Goal: Task Accomplishment & Management: Complete application form

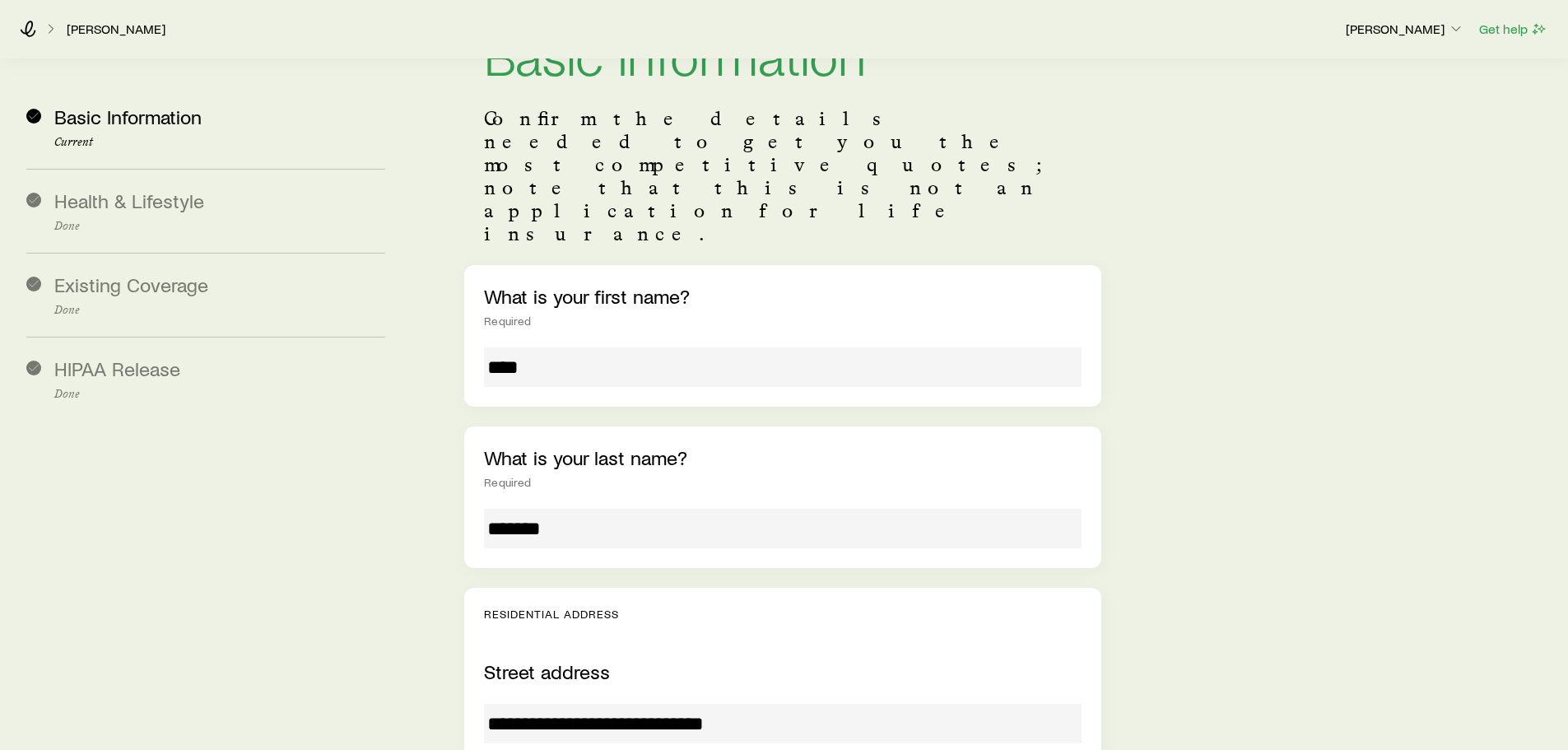
scroll to position [329, 0]
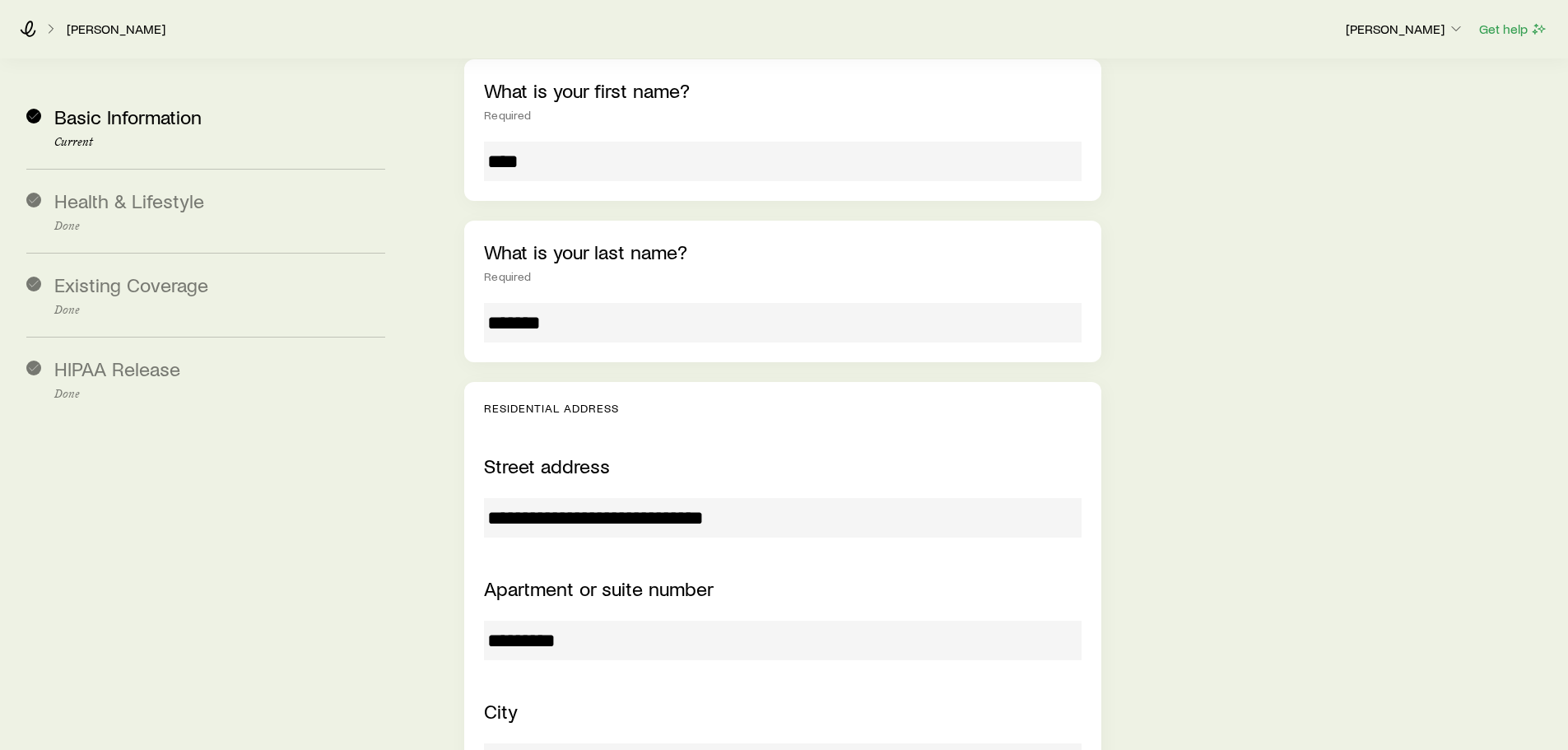
drag, startPoint x: 744, startPoint y: 421, endPoint x: 483, endPoint y: 432, distance: 261.2
click at [483, 432] on div "**********" at bounding box center [782, 725] width 636 height 686
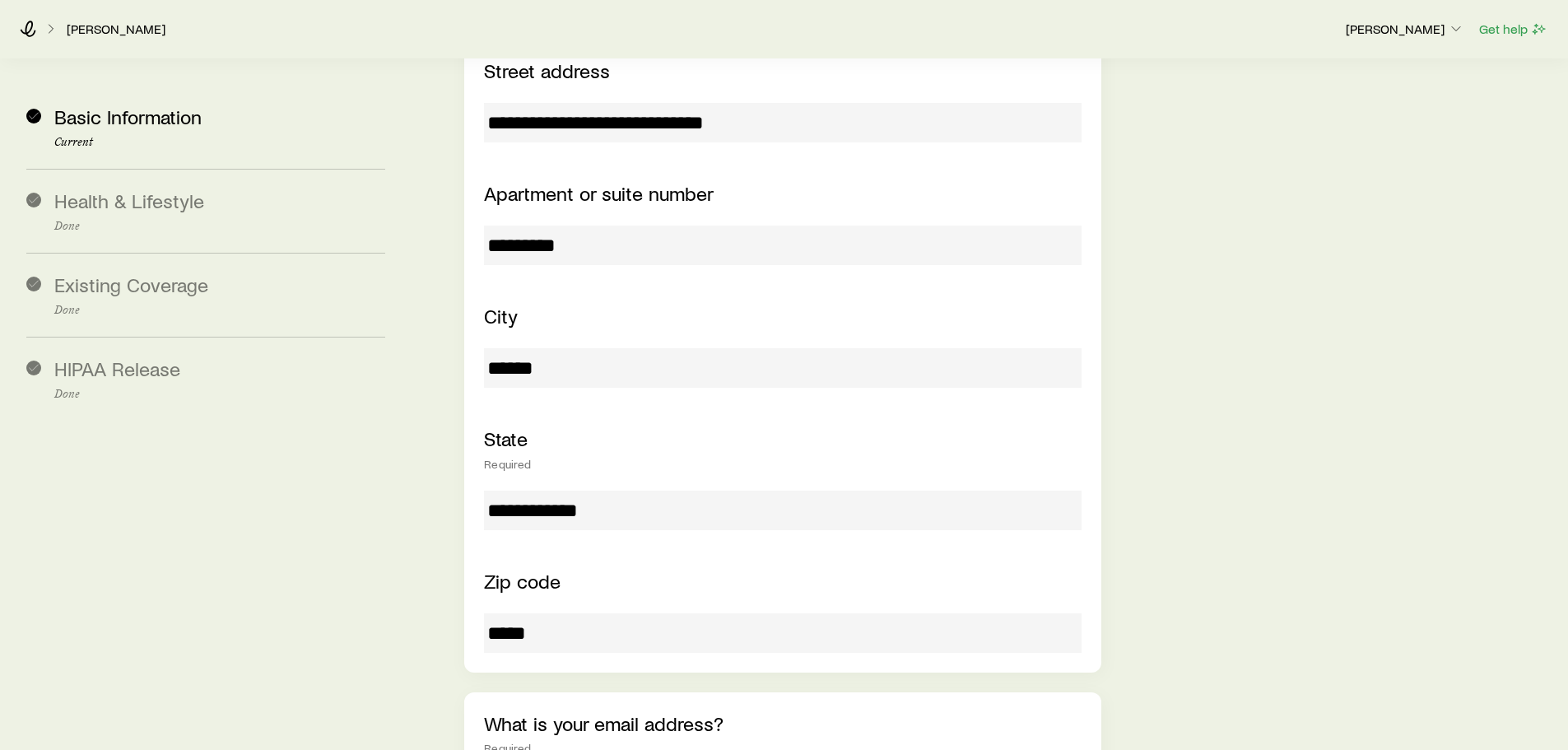
scroll to position [741, 0]
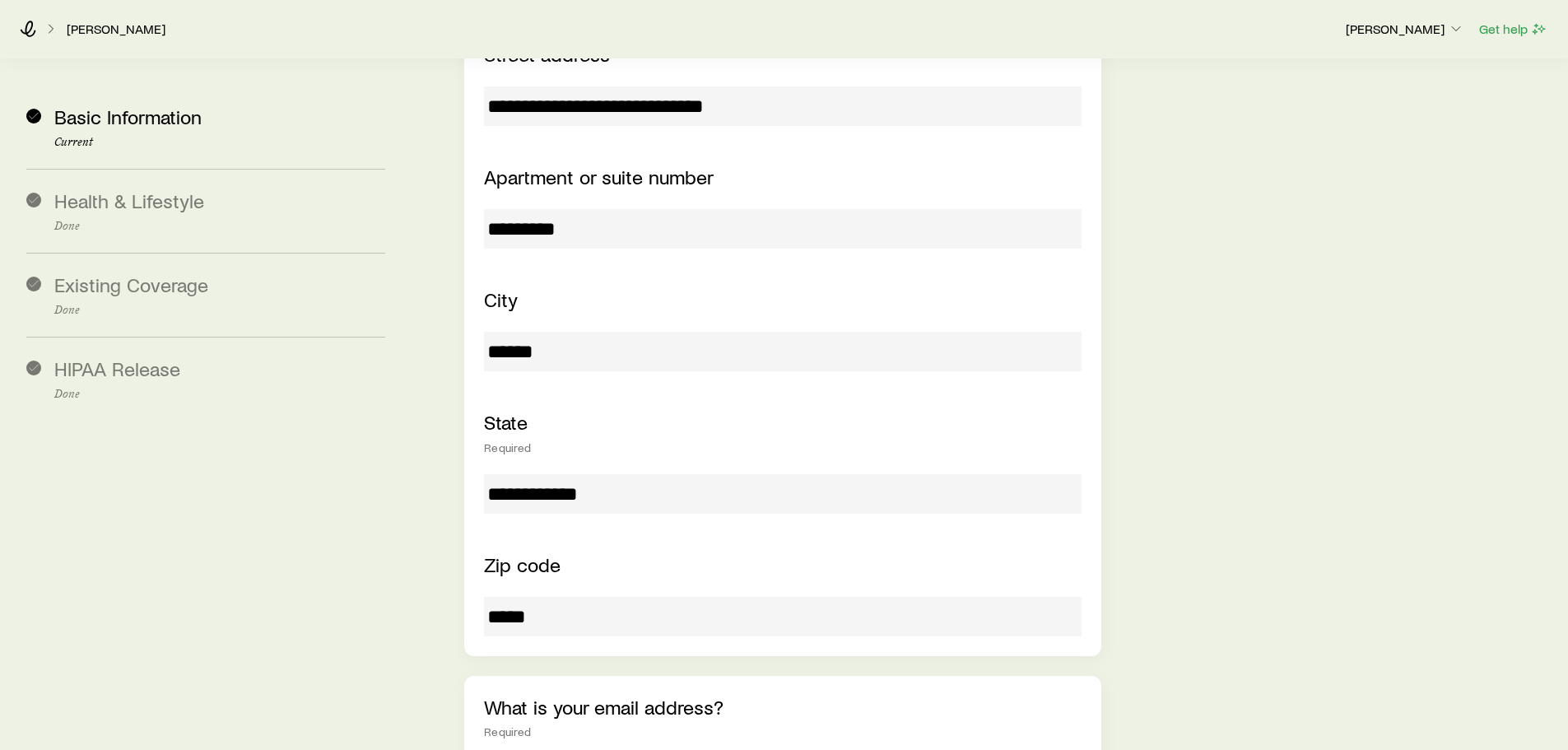
drag, startPoint x: 567, startPoint y: 523, endPoint x: 480, endPoint y: 527, distance: 87.1
click at [480, 527] on div "**********" at bounding box center [782, 313] width 636 height 686
drag, startPoint x: 518, startPoint y: 263, endPoint x: 414, endPoint y: 262, distance: 104.0
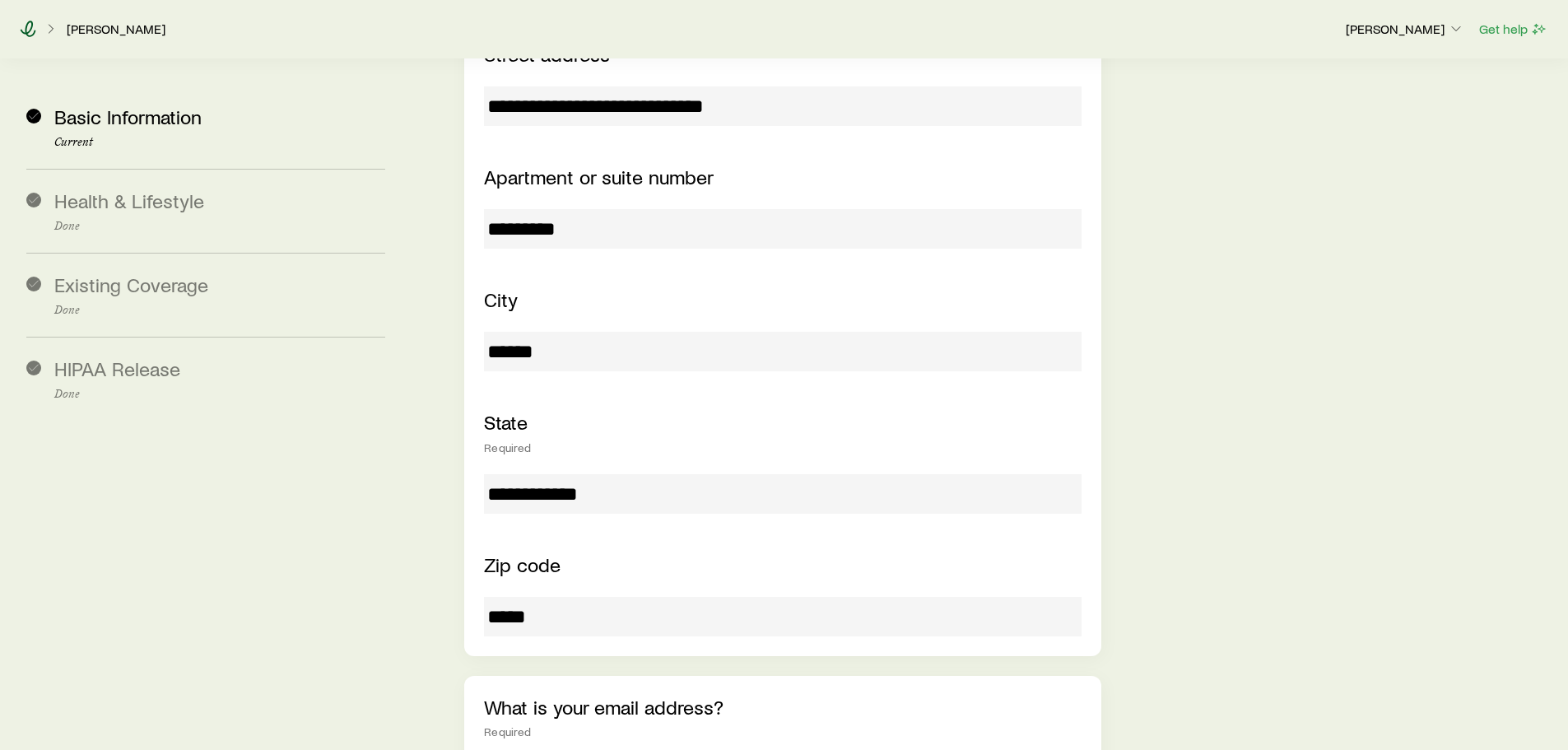
click at [31, 29] on icon at bounding box center [28, 29] width 15 height 16
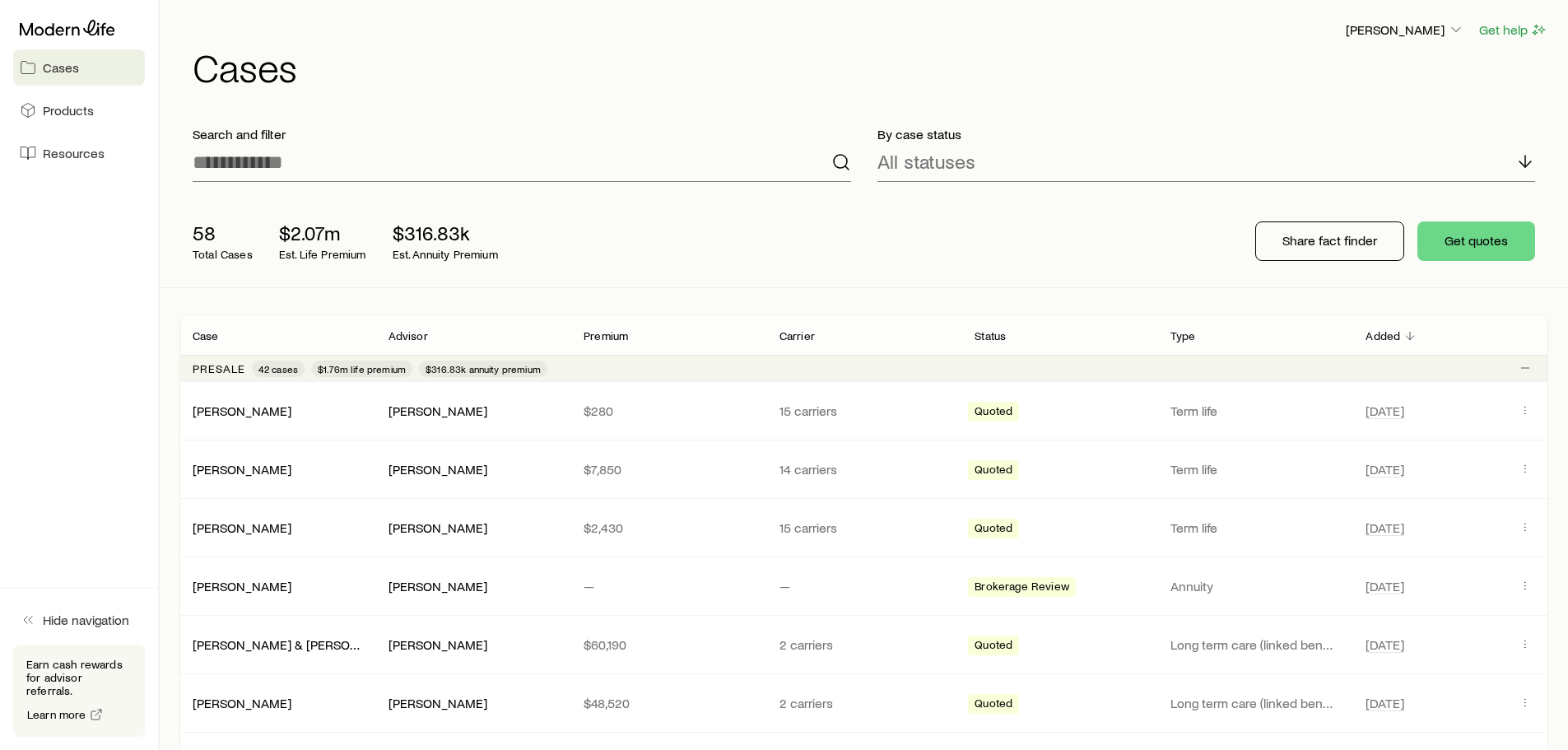
click at [54, 70] on span "Cases" at bounding box center [61, 67] width 36 height 16
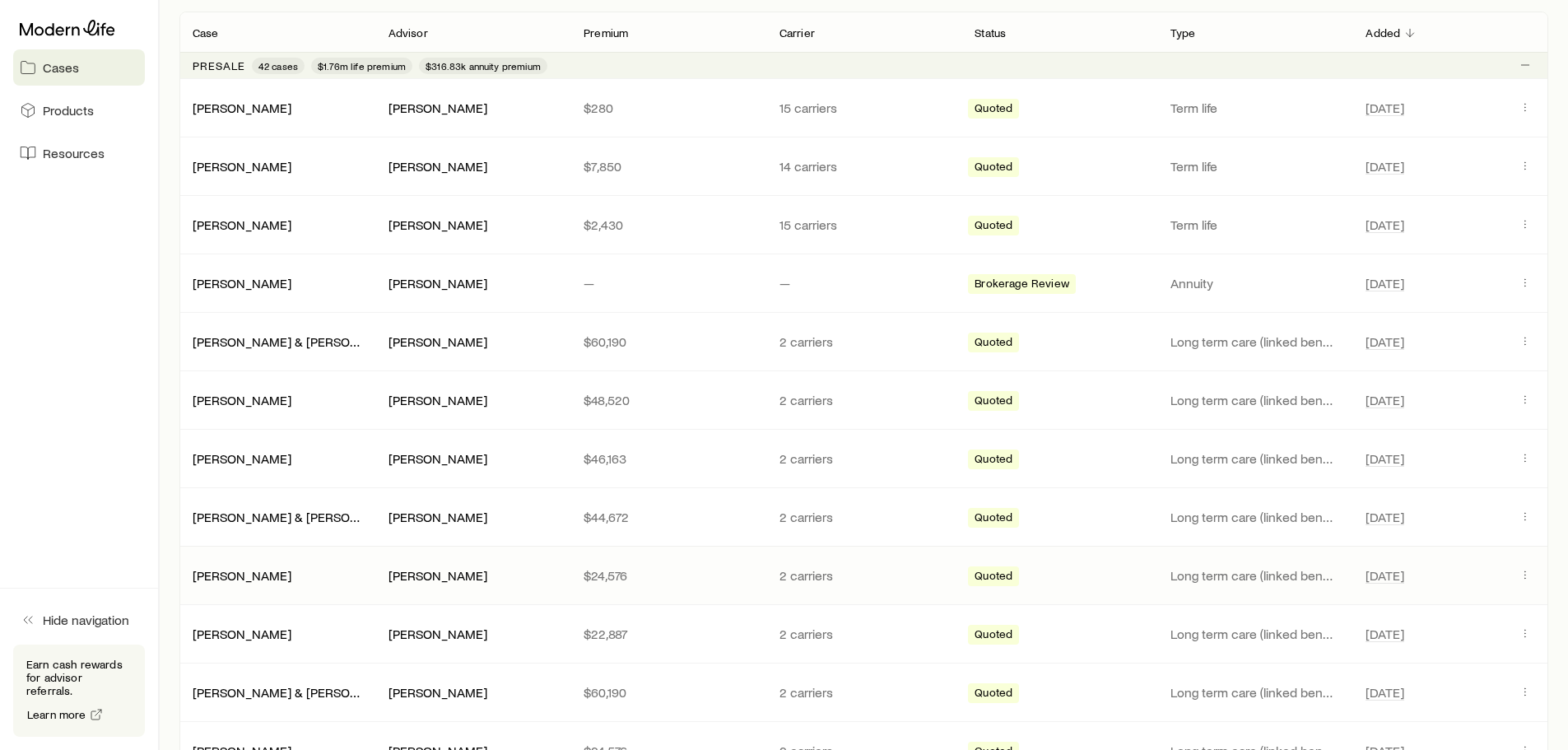
scroll to position [329, 0]
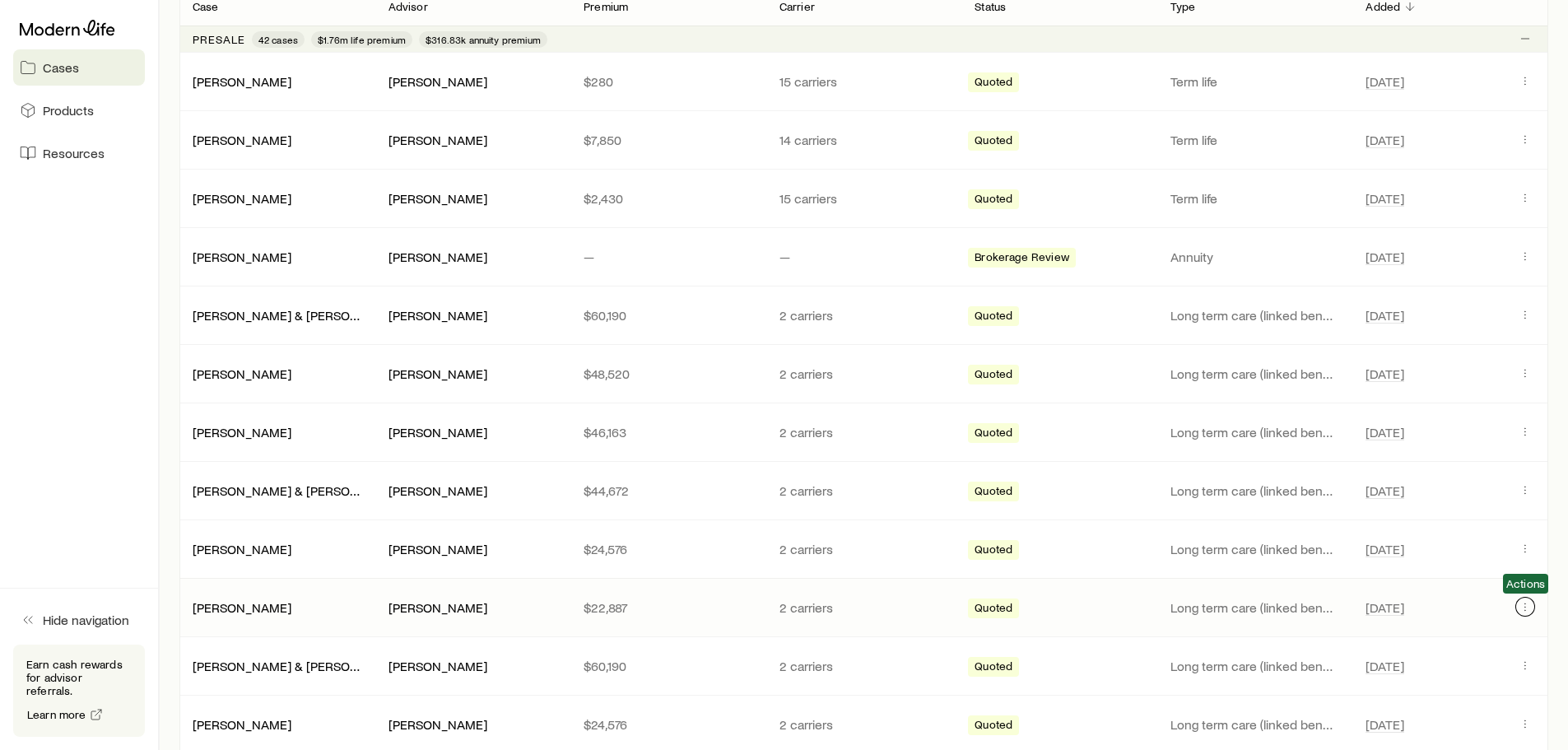
click at [1528, 608] on icon "Client cases" at bounding box center [1525, 606] width 13 height 13
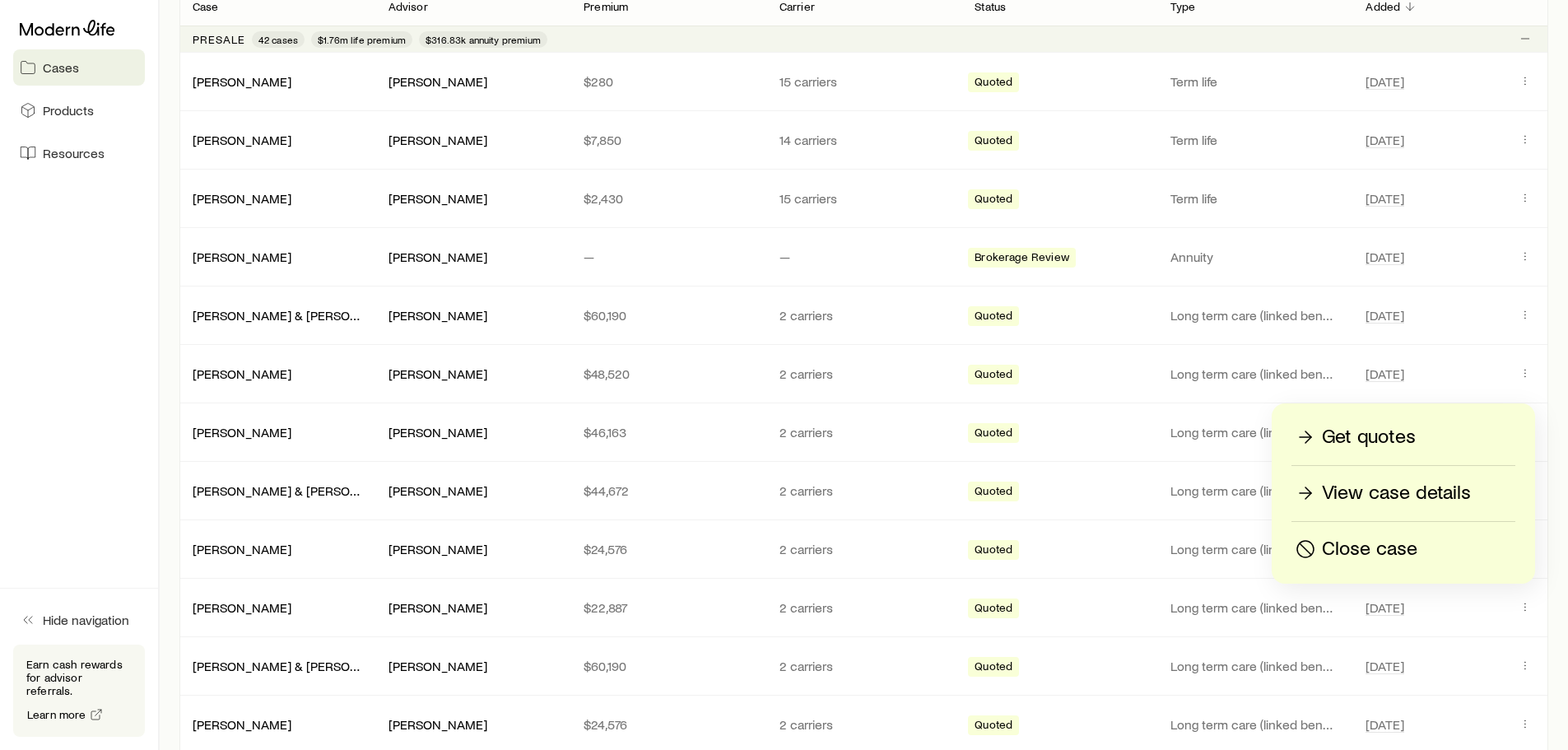
click at [1331, 493] on p "View case details" at bounding box center [1397, 492] width 149 height 26
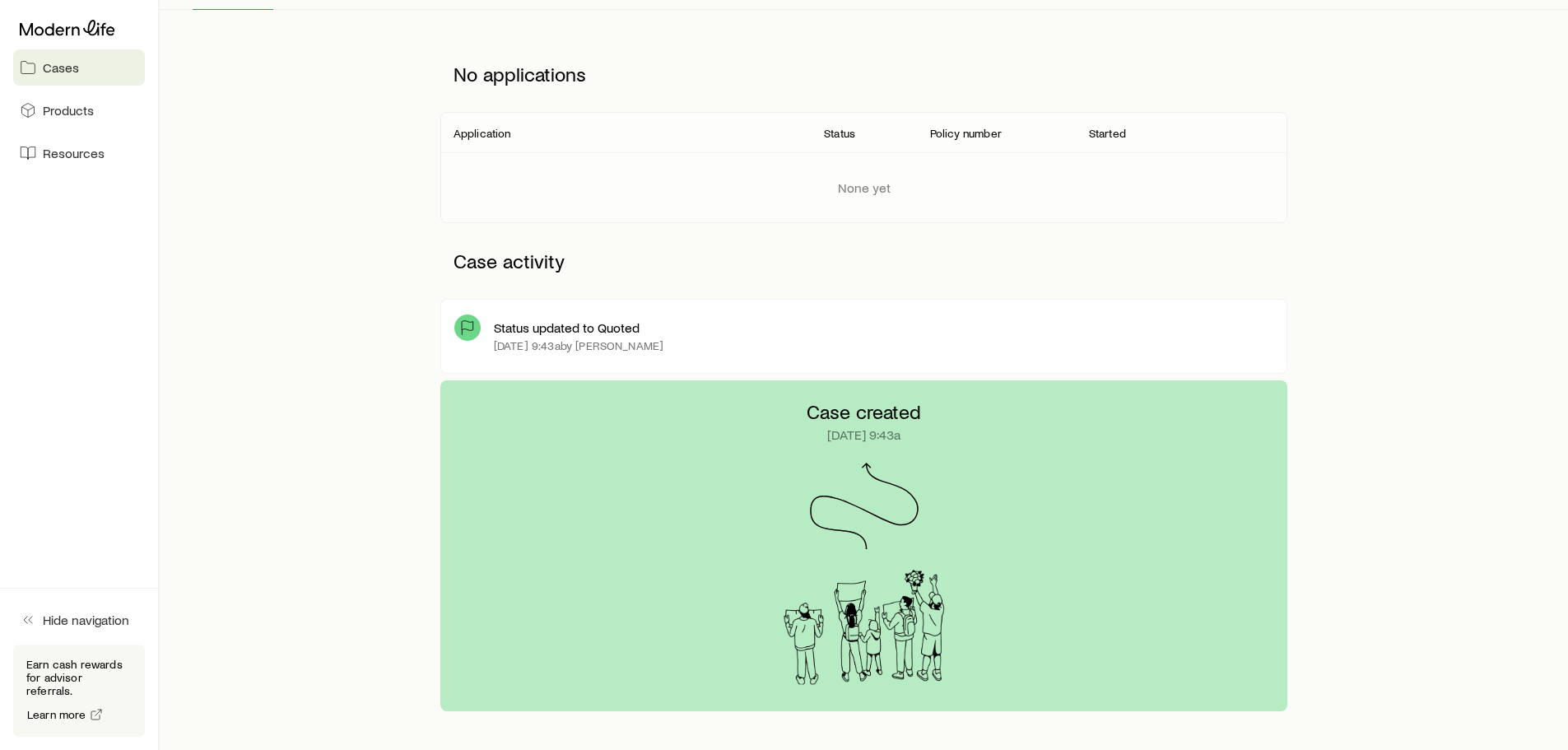
scroll to position [51, 0]
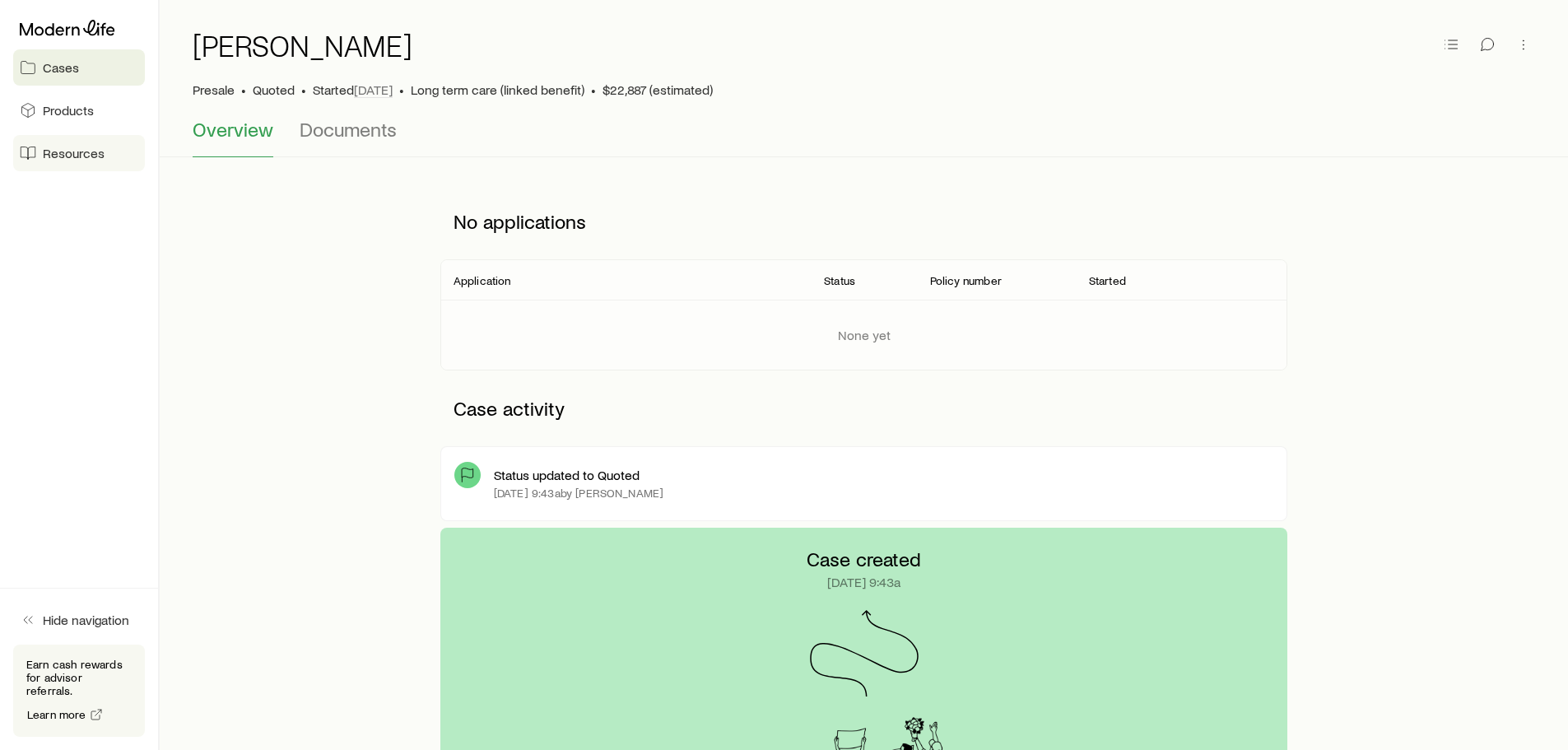
click at [53, 155] on span "Resources" at bounding box center [74, 153] width 62 height 16
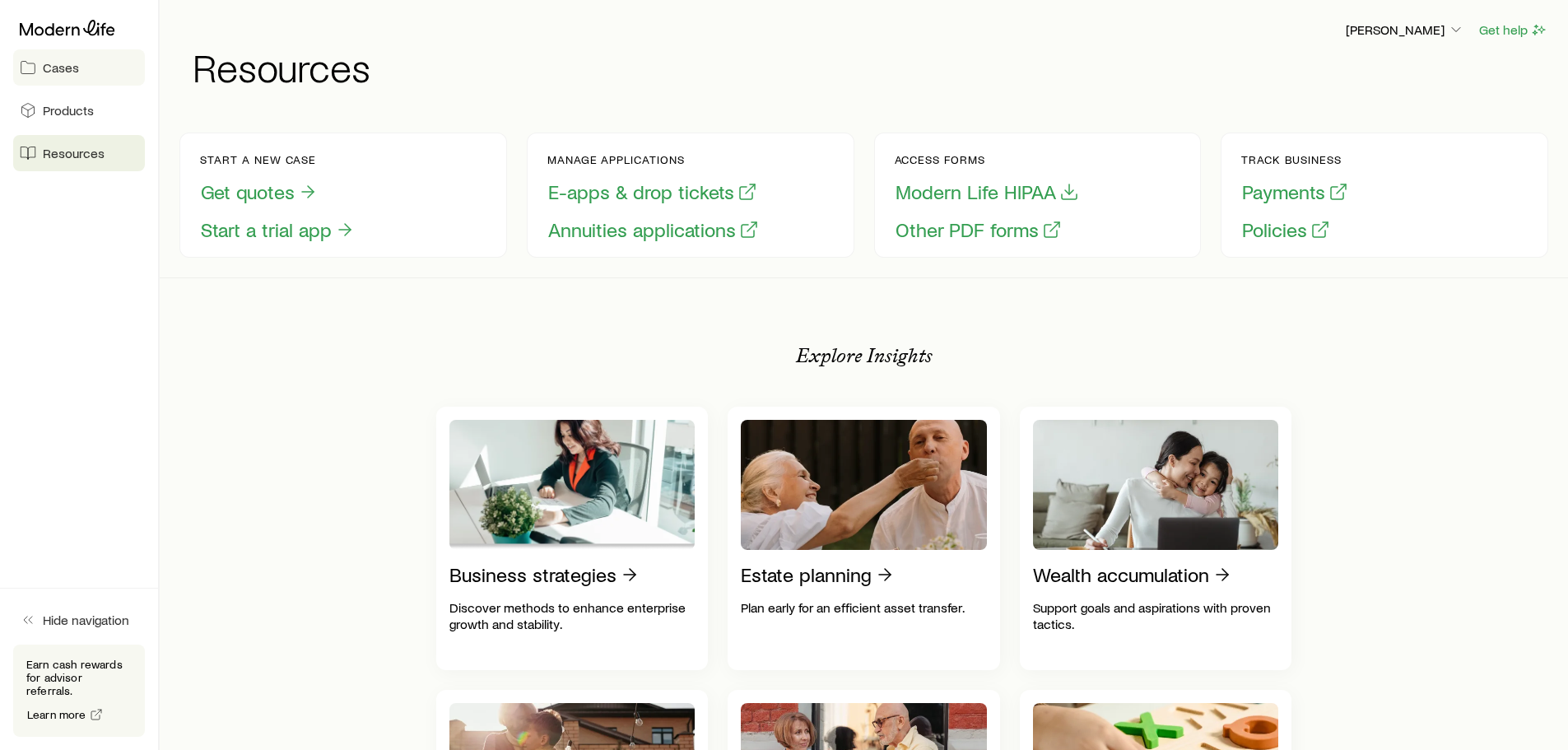
click at [60, 65] on span "Cases" at bounding box center [61, 67] width 36 height 16
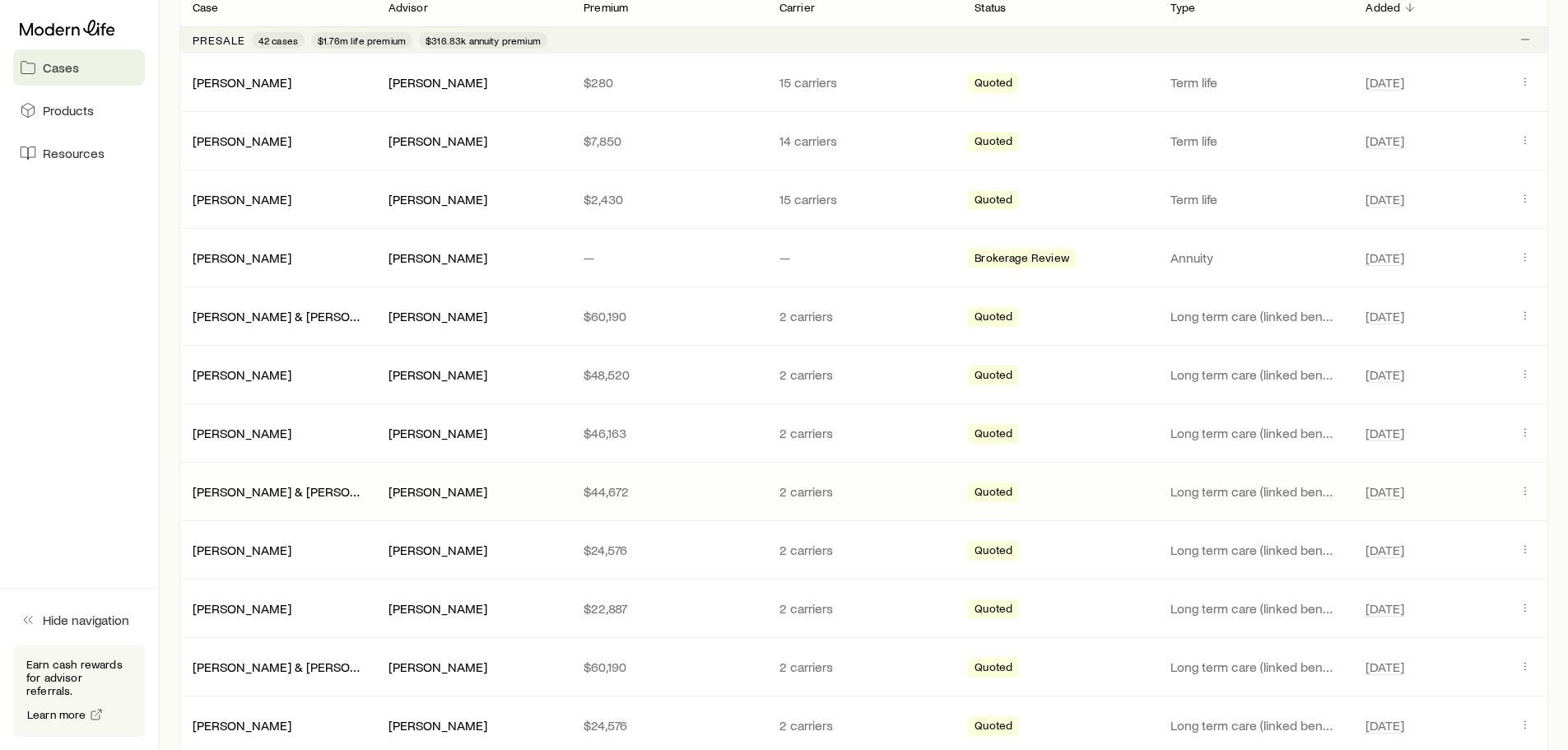
scroll to position [329, 0]
click at [229, 202] on link "[PERSON_NAME]" at bounding box center [243, 197] width 99 height 15
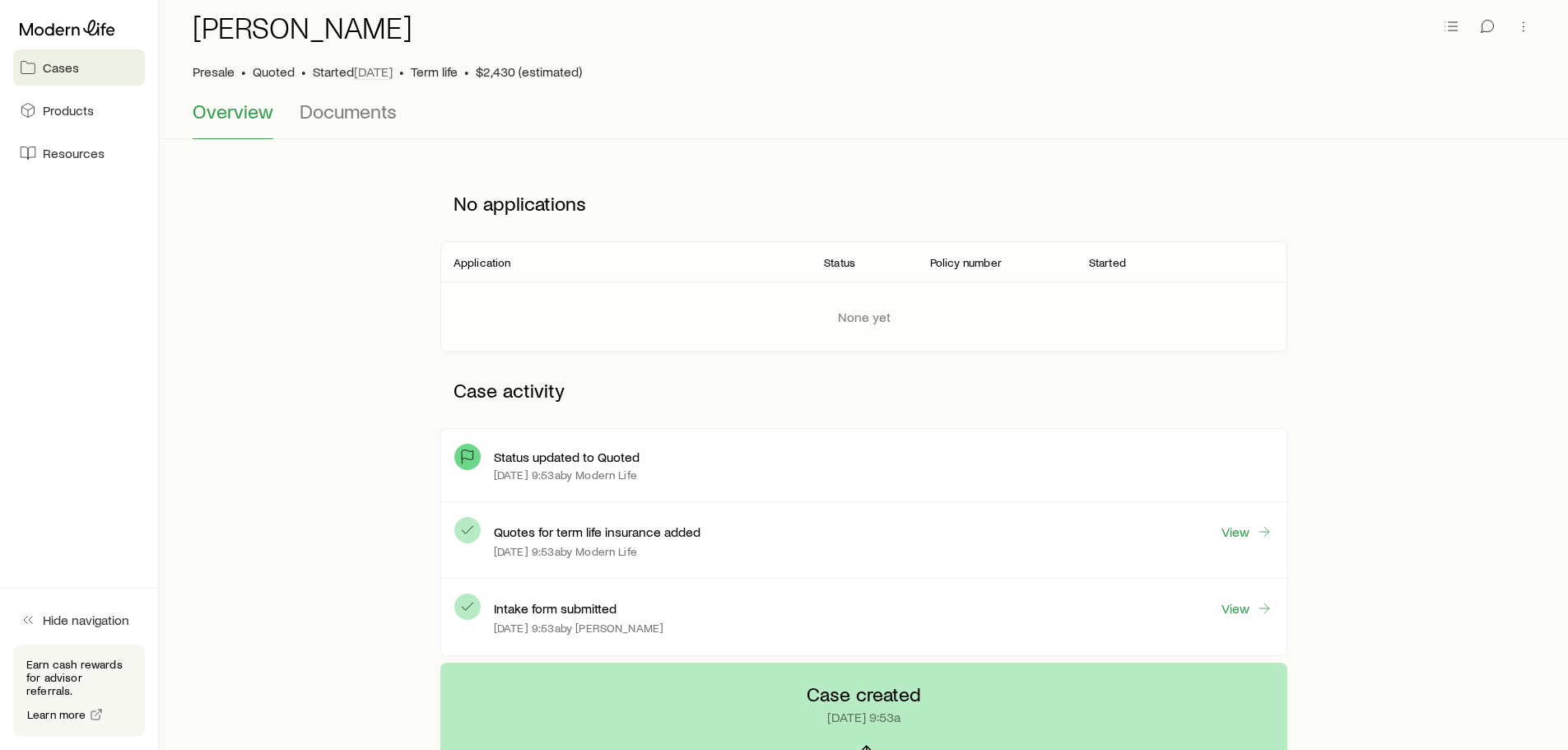
scroll to position [165, 0]
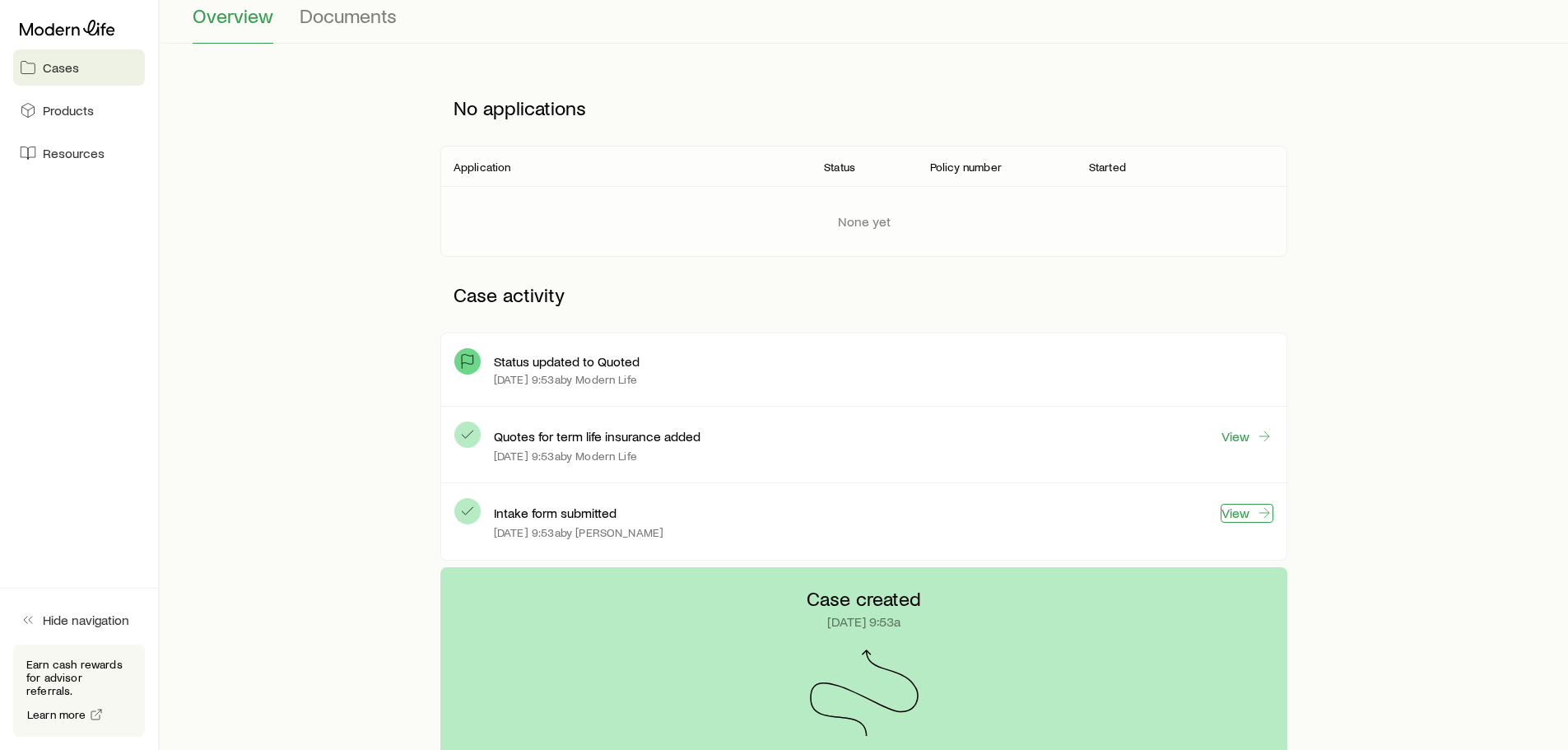
click at [1228, 512] on link "View" at bounding box center [1248, 513] width 53 height 19
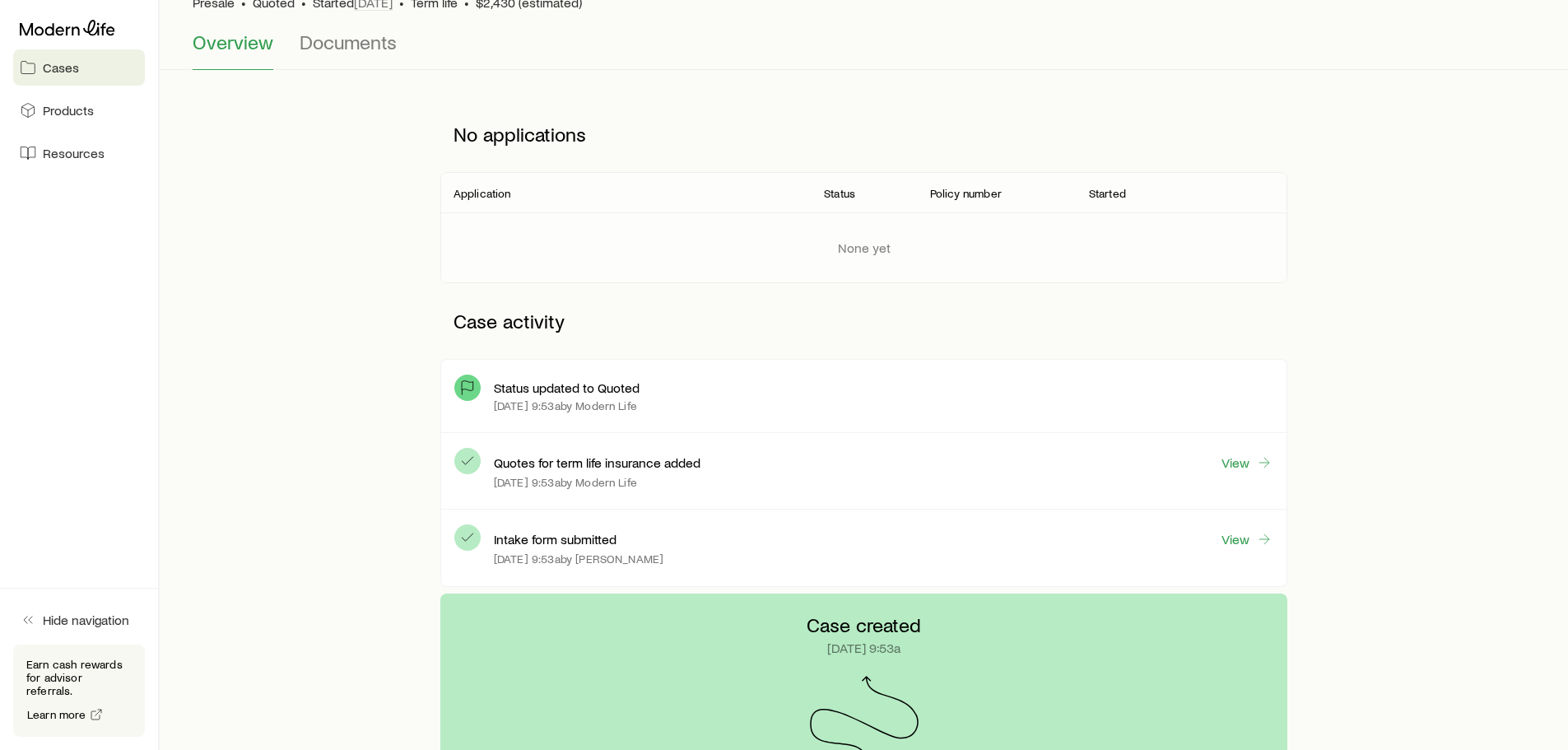
scroll to position [165, 0]
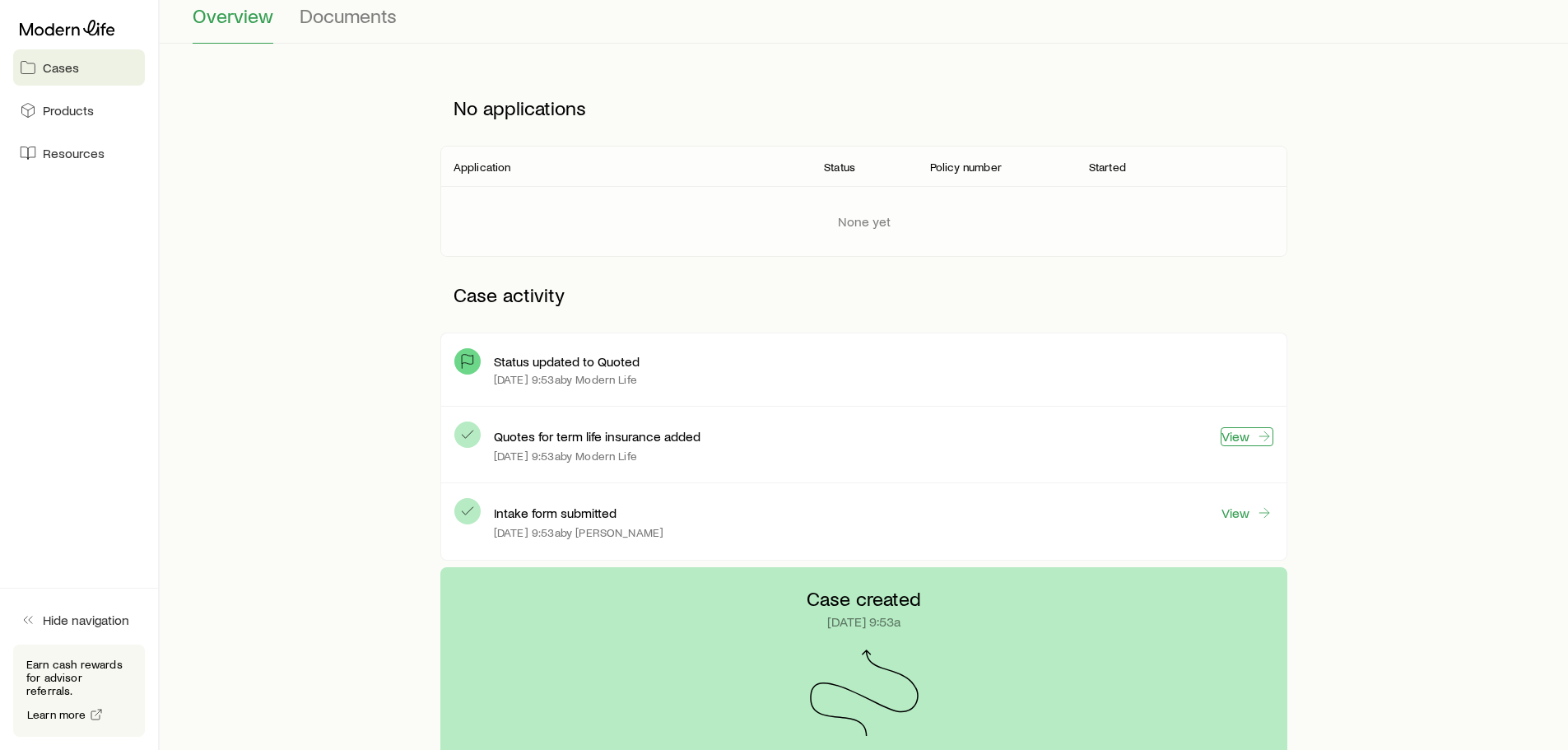
click at [1250, 437] on link "View" at bounding box center [1248, 437] width 53 height 19
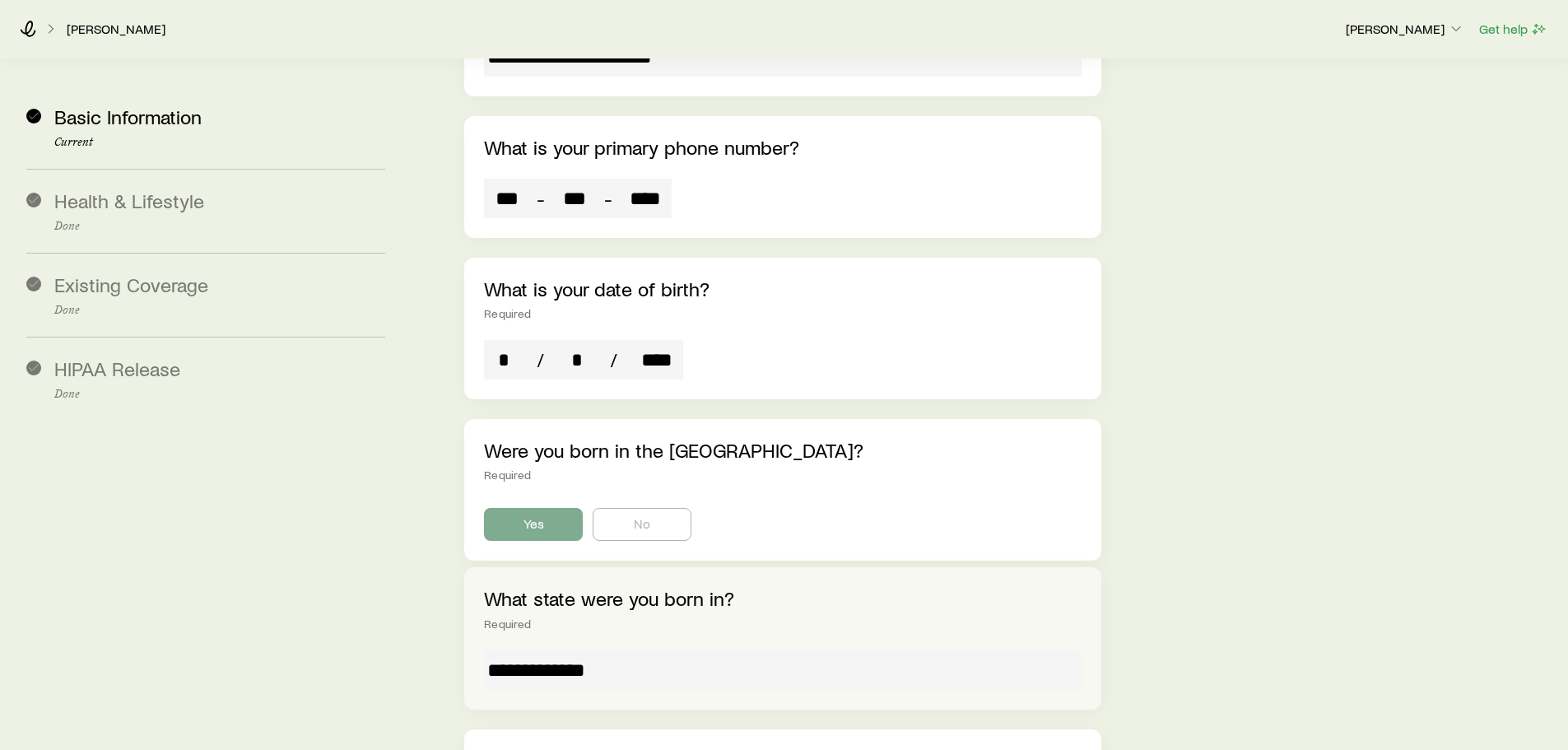
scroll to position [1482, 0]
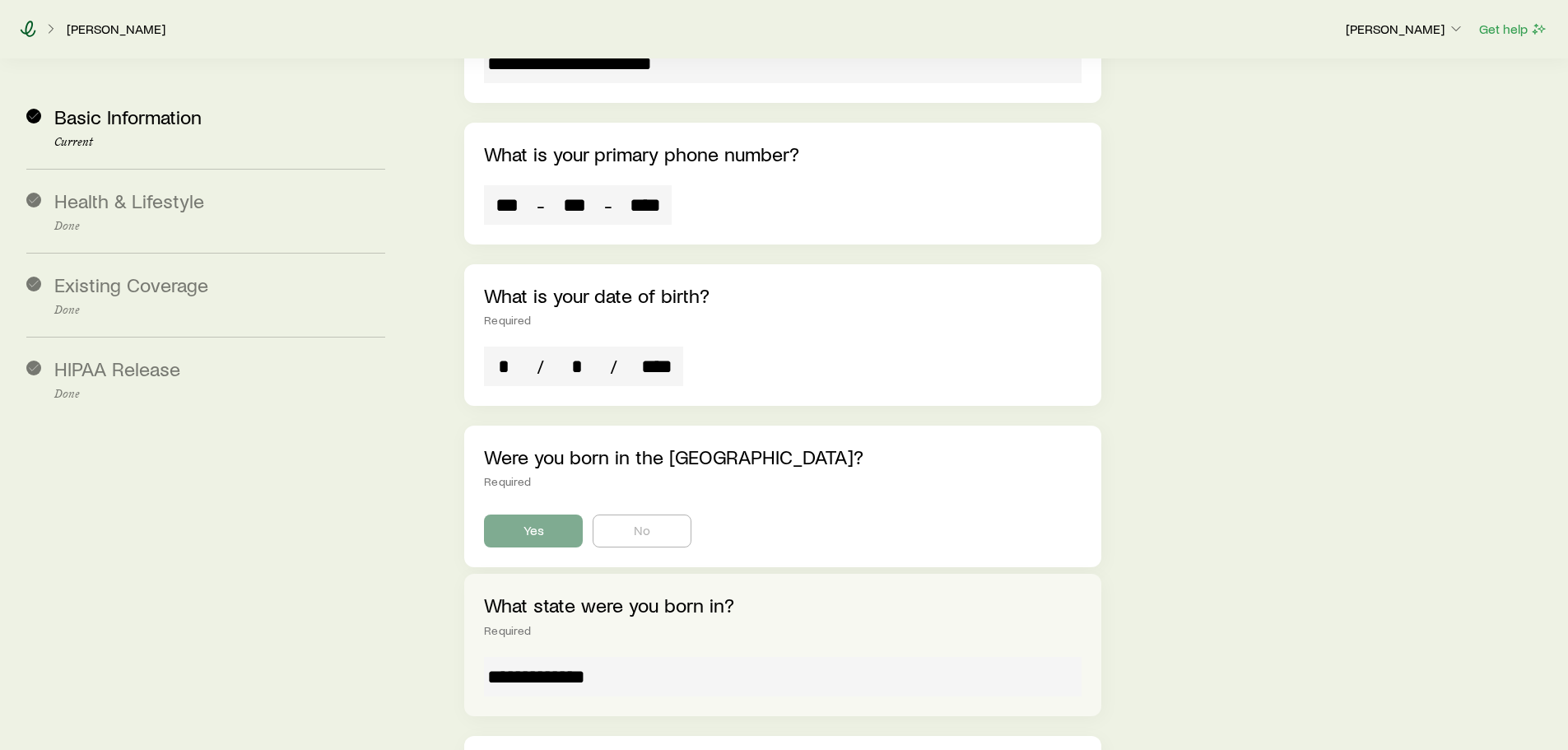
click at [26, 31] on icon at bounding box center [28, 29] width 15 height 16
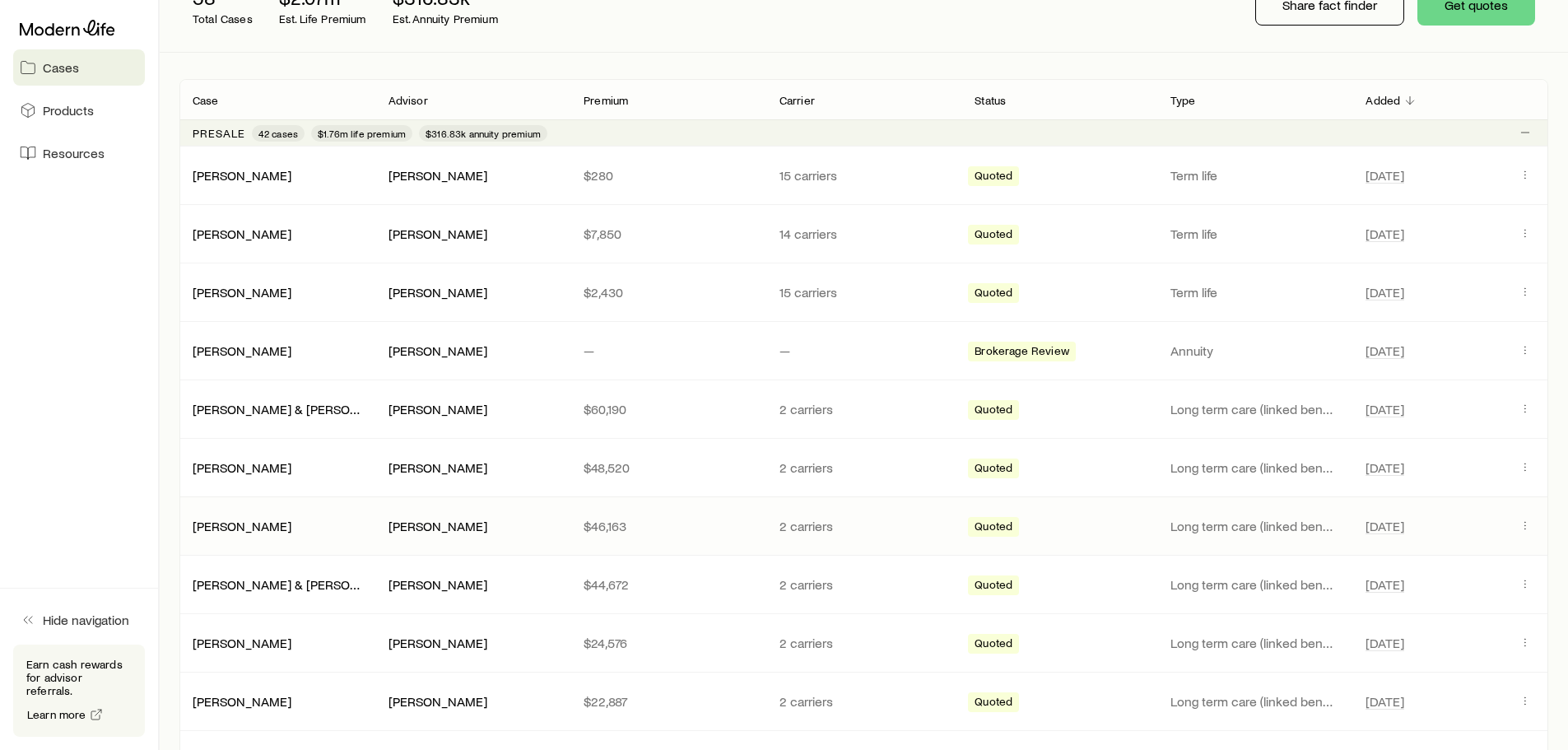
scroll to position [247, 0]
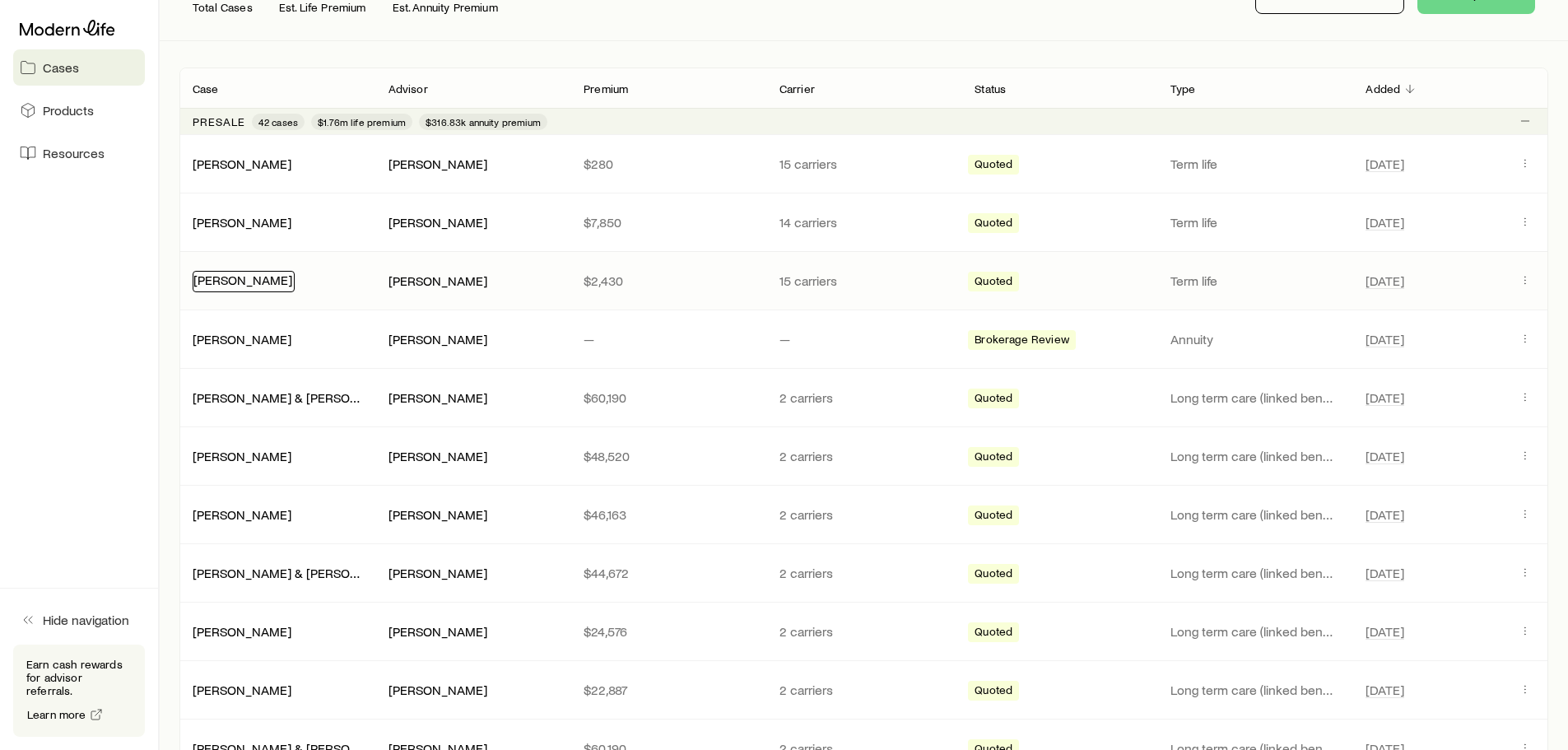
click at [218, 279] on link "[PERSON_NAME]" at bounding box center [243, 279] width 99 height 15
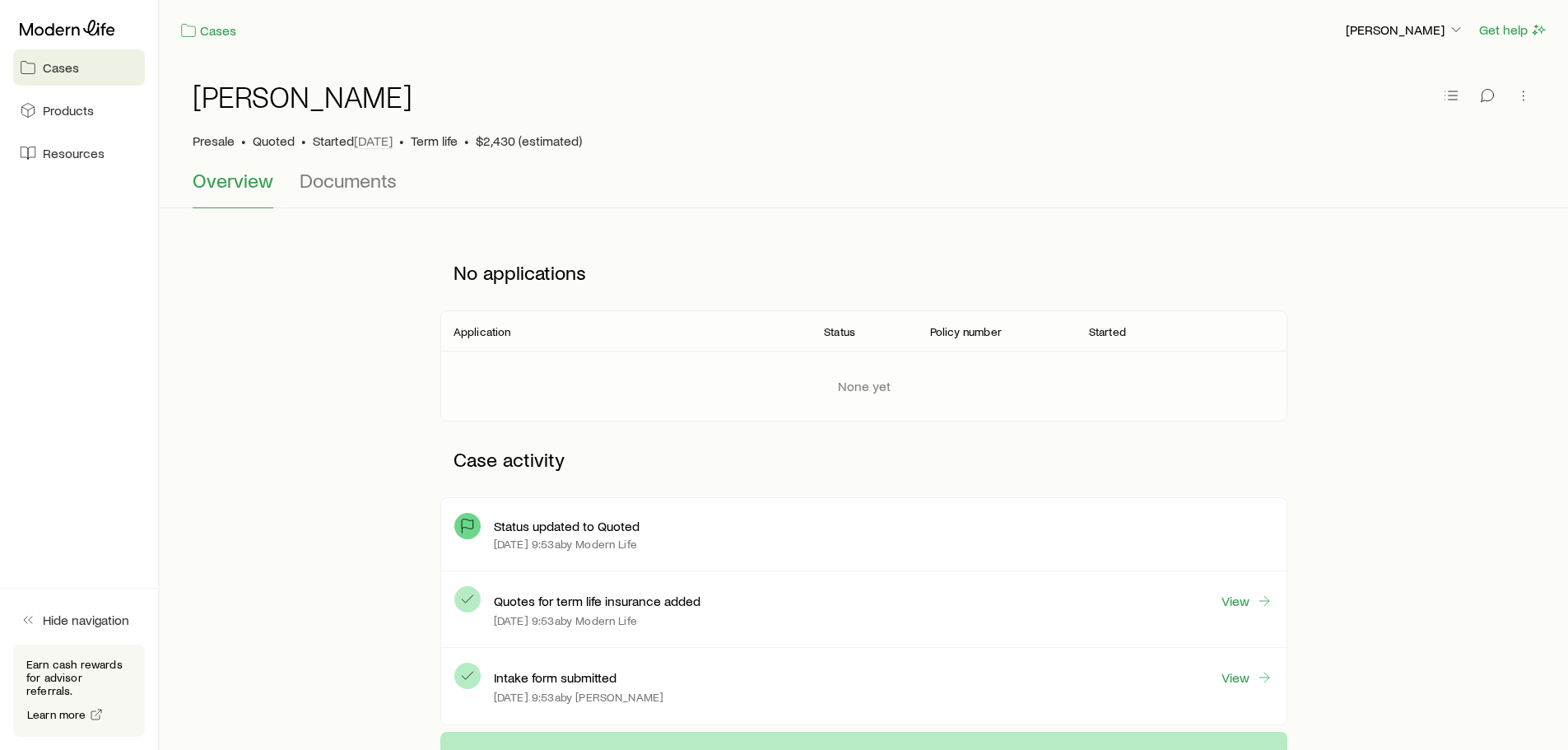
click at [58, 68] on span "Cases" at bounding box center [61, 67] width 36 height 16
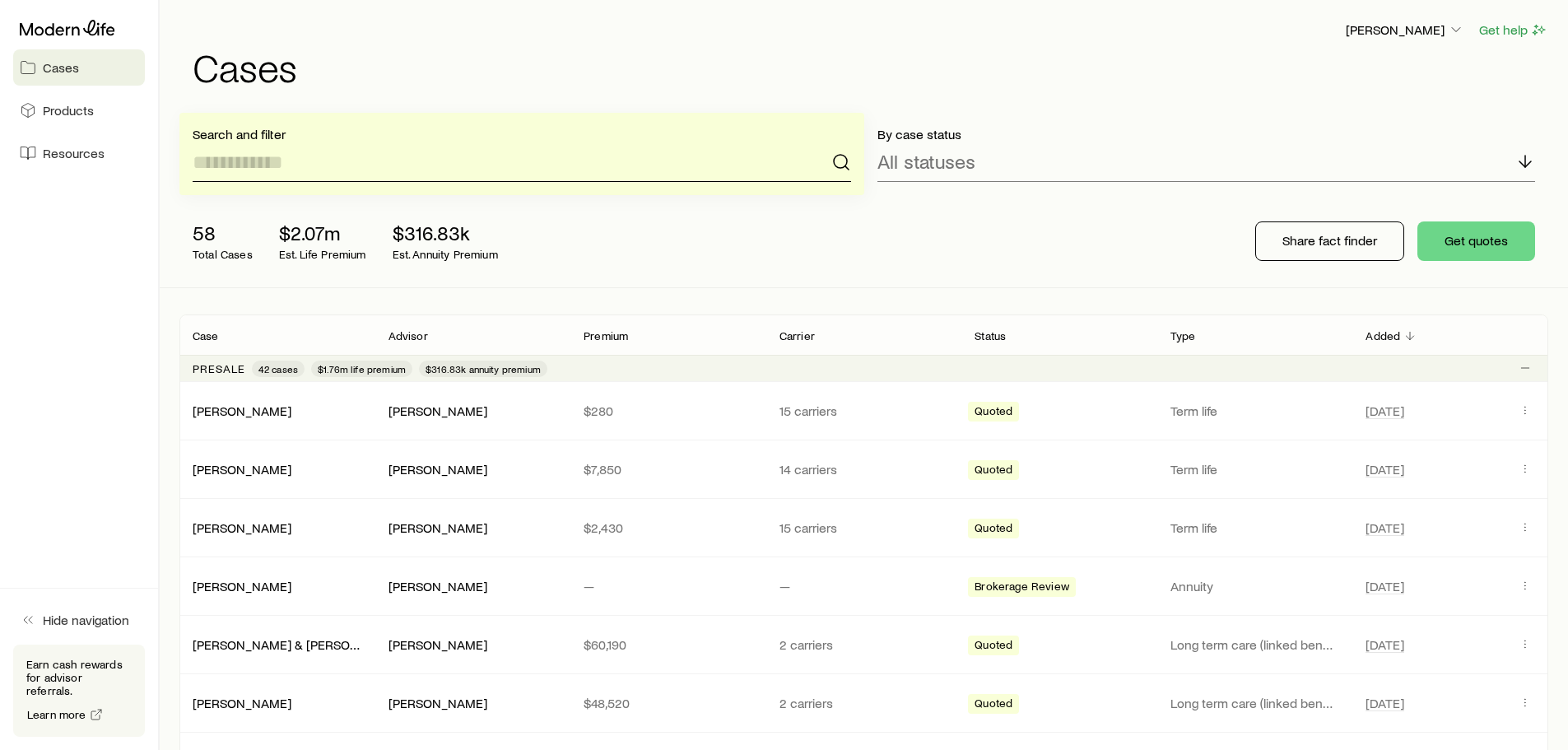
drag, startPoint x: 281, startPoint y: 169, endPoint x: 280, endPoint y: 161, distance: 8.1
click at [281, 165] on input at bounding box center [522, 162] width 659 height 39
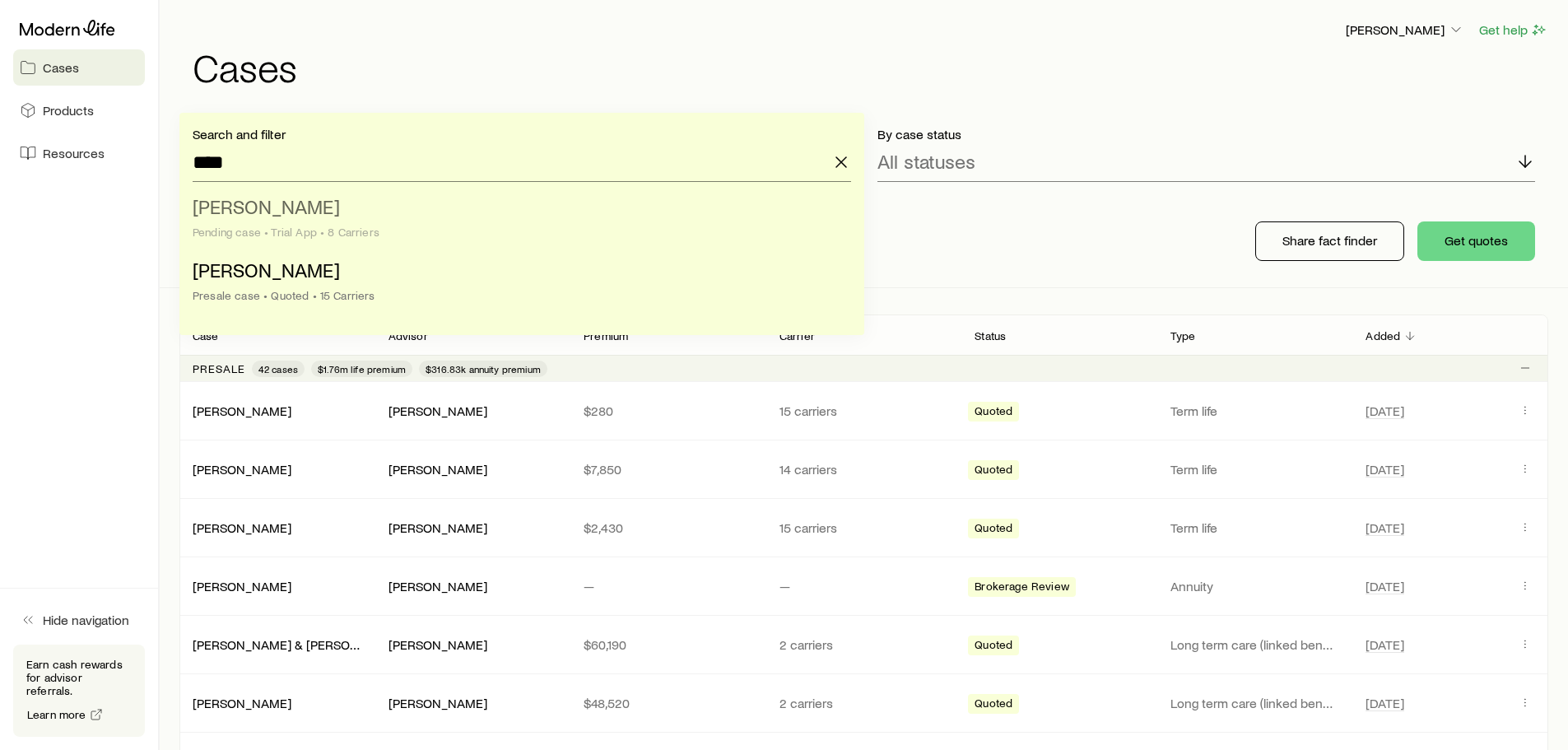
click at [258, 217] on span "[PERSON_NAME]" at bounding box center [267, 206] width 147 height 24
type input "**********"
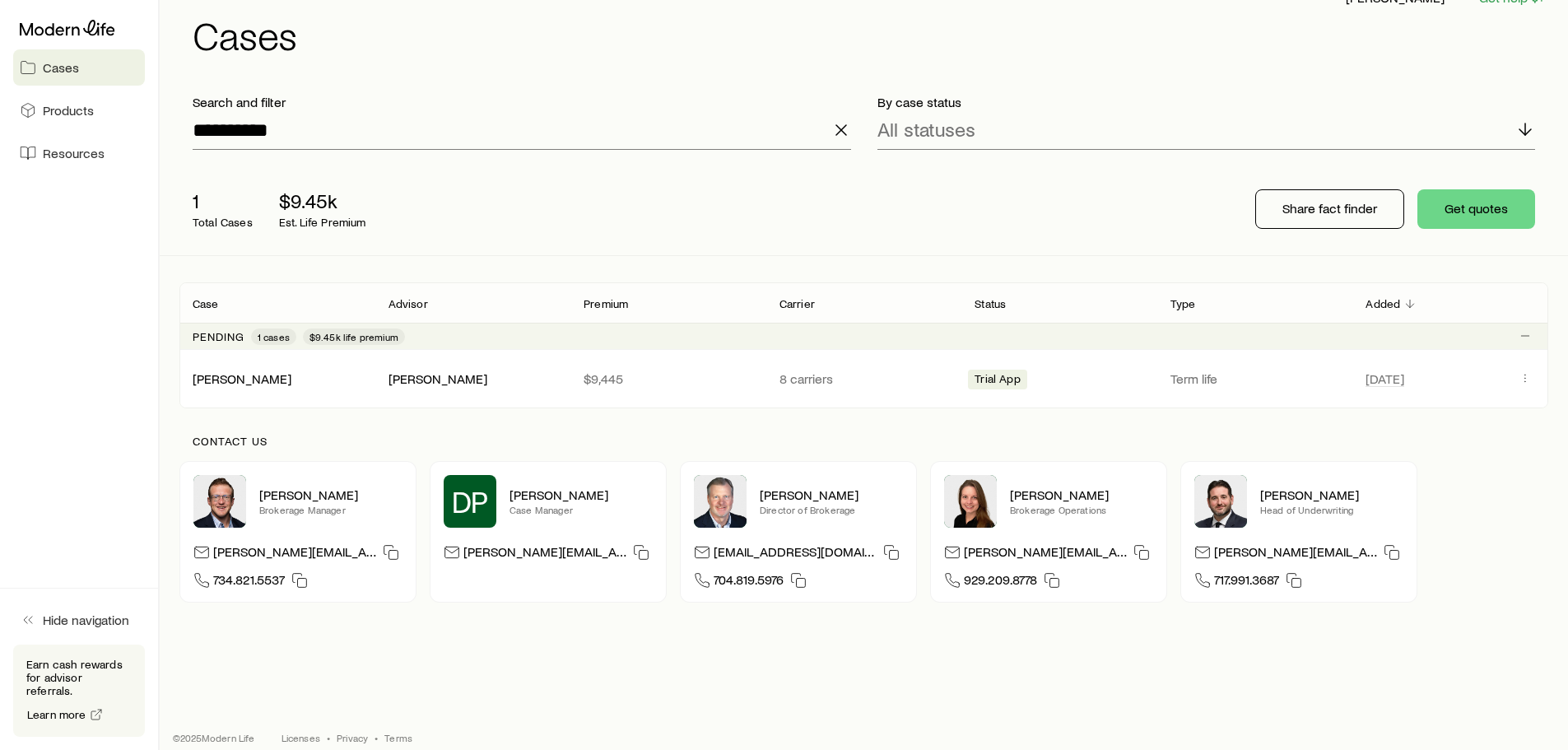
scroll to position [49, 0]
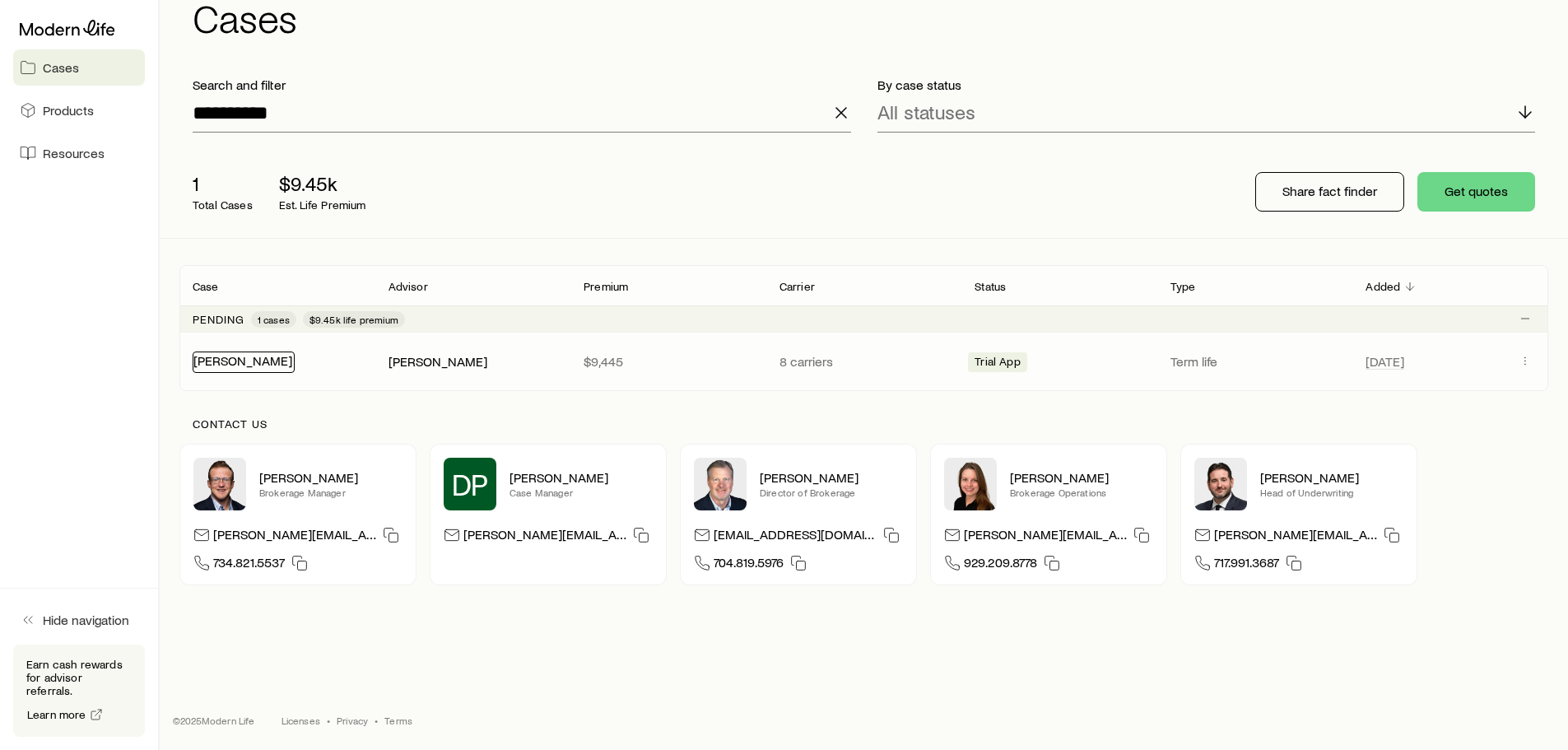
click at [224, 362] on link "[PERSON_NAME]" at bounding box center [243, 360] width 99 height 15
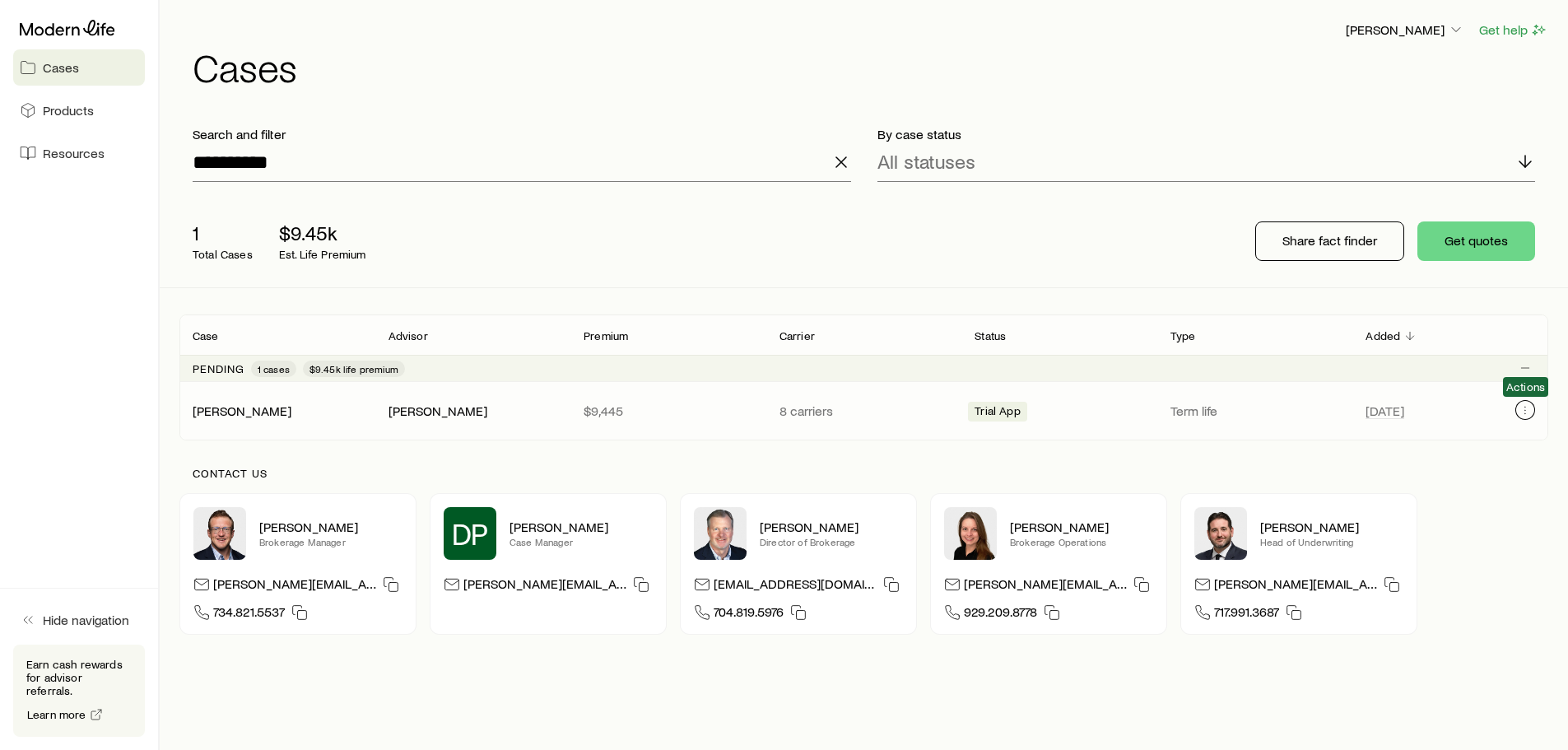
click at [1523, 410] on icon "Client cases" at bounding box center [1525, 410] width 13 height 13
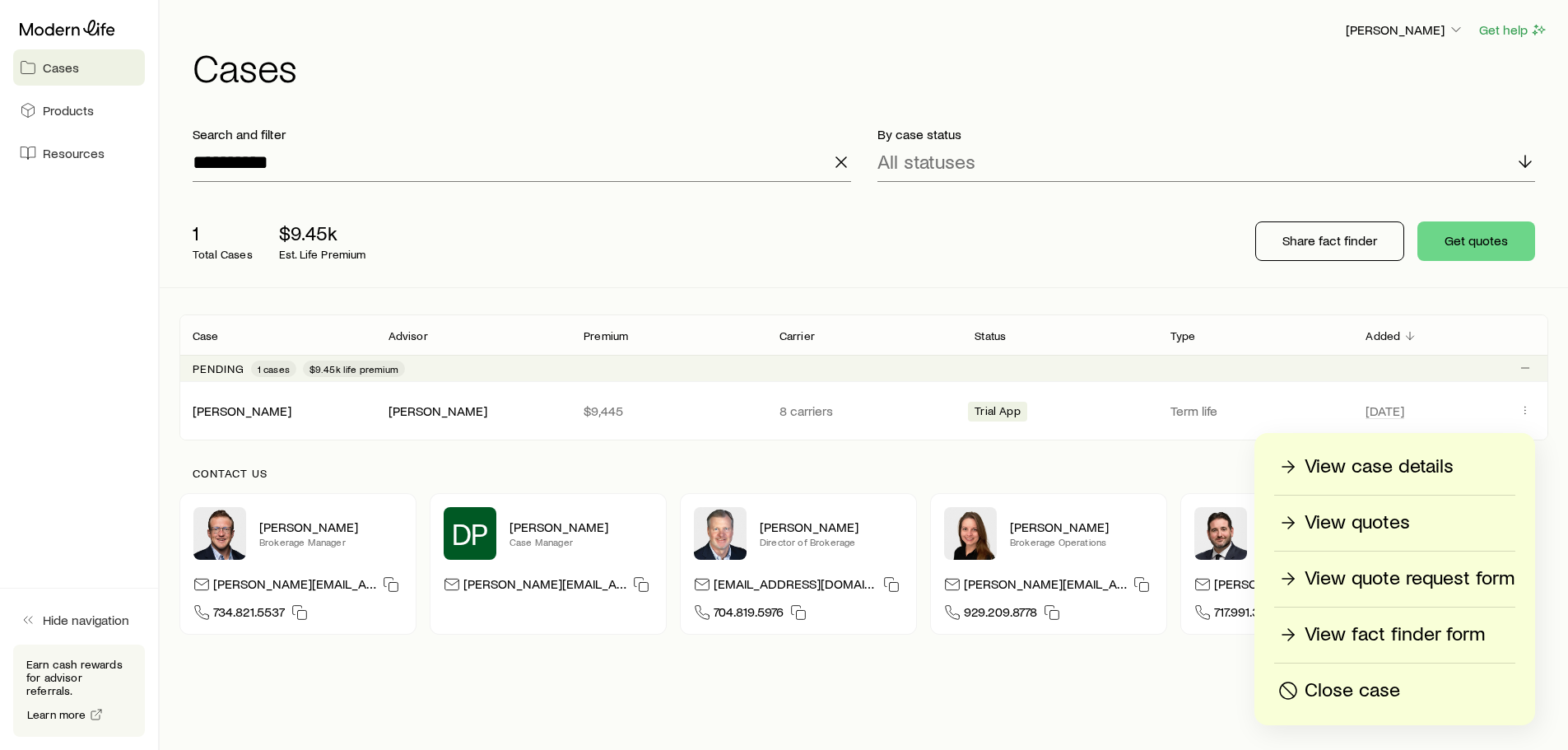
click at [1361, 631] on p "View fact finder form" at bounding box center [1395, 634] width 180 height 26
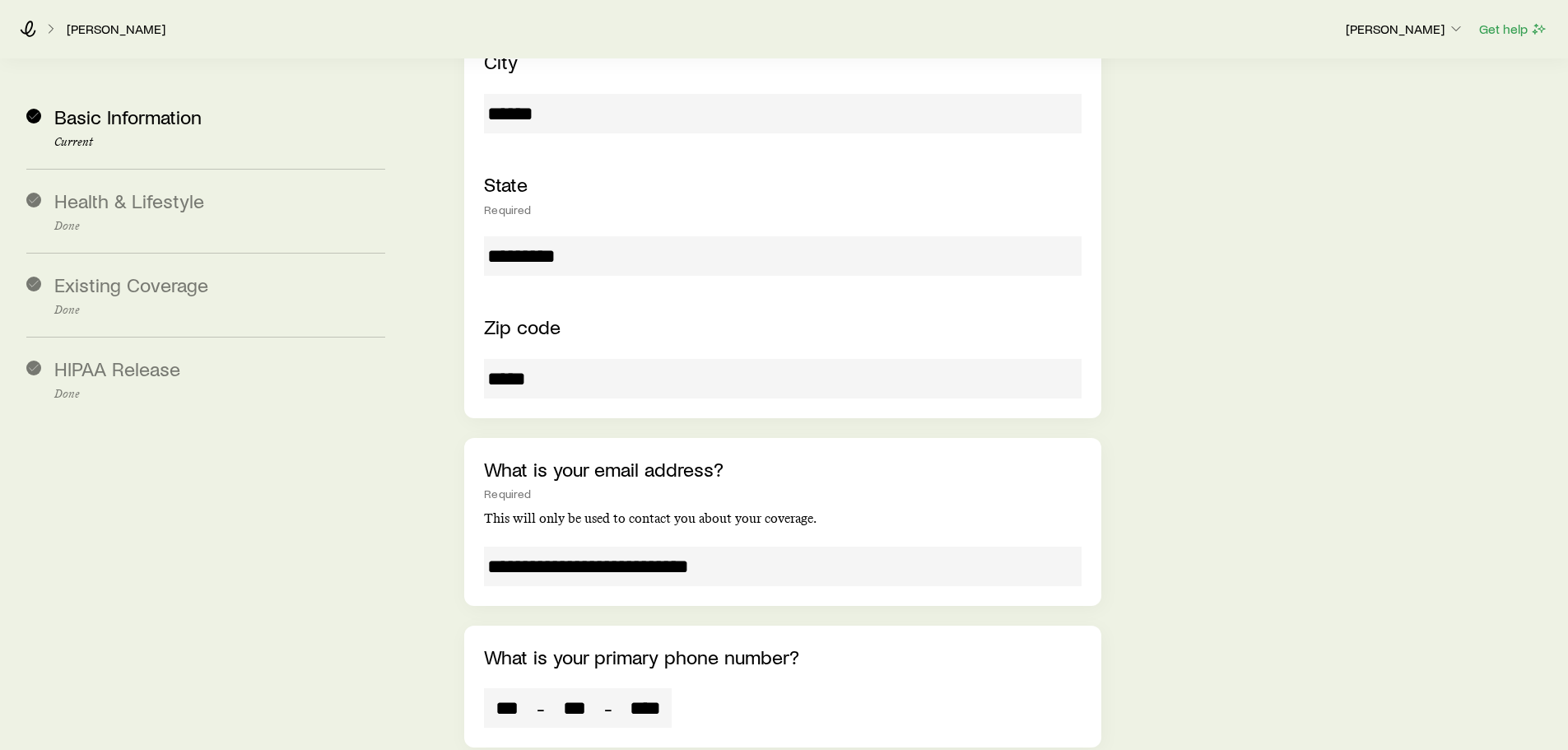
scroll to position [988, 0]
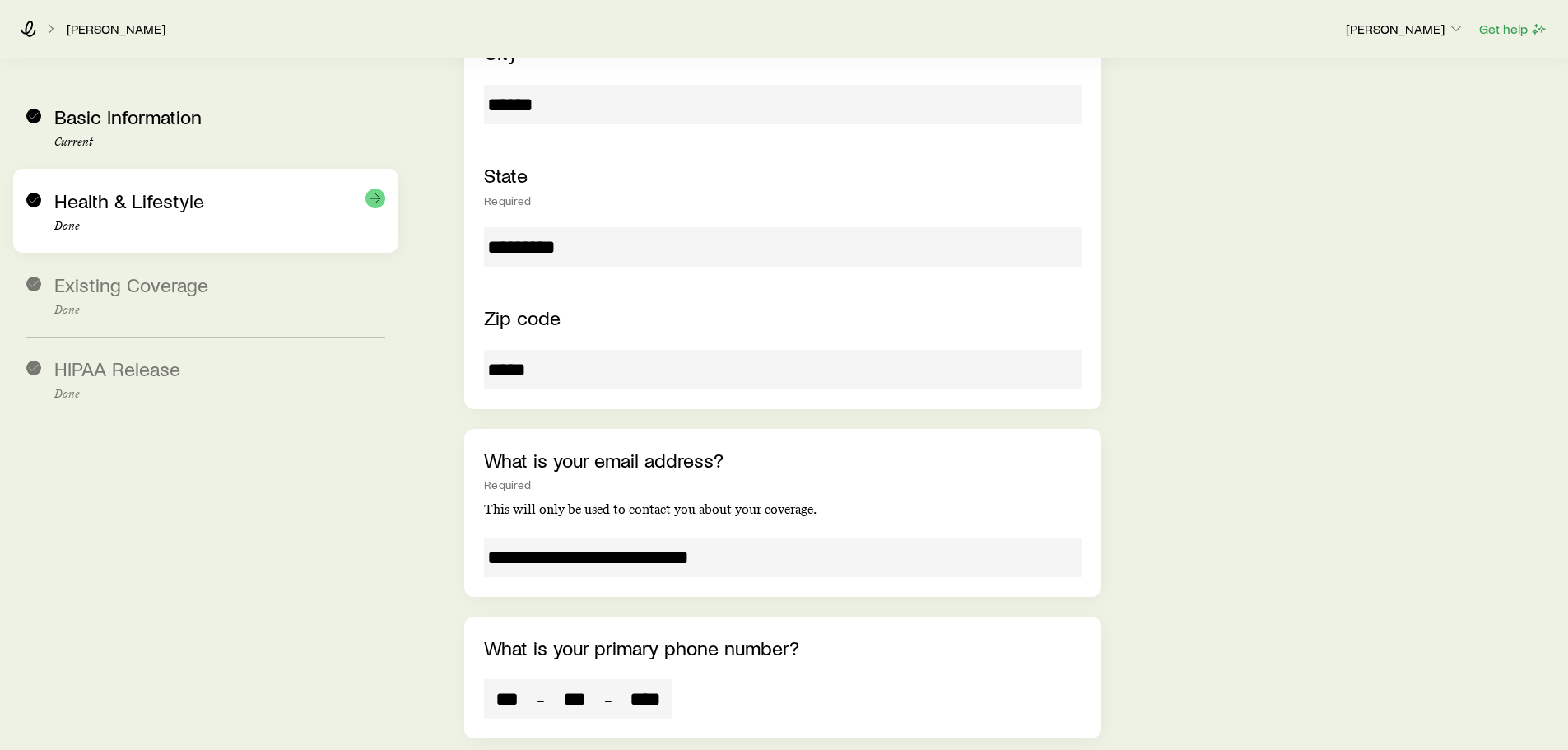
click at [131, 207] on span "Health & Lifestyle" at bounding box center [129, 200] width 150 height 24
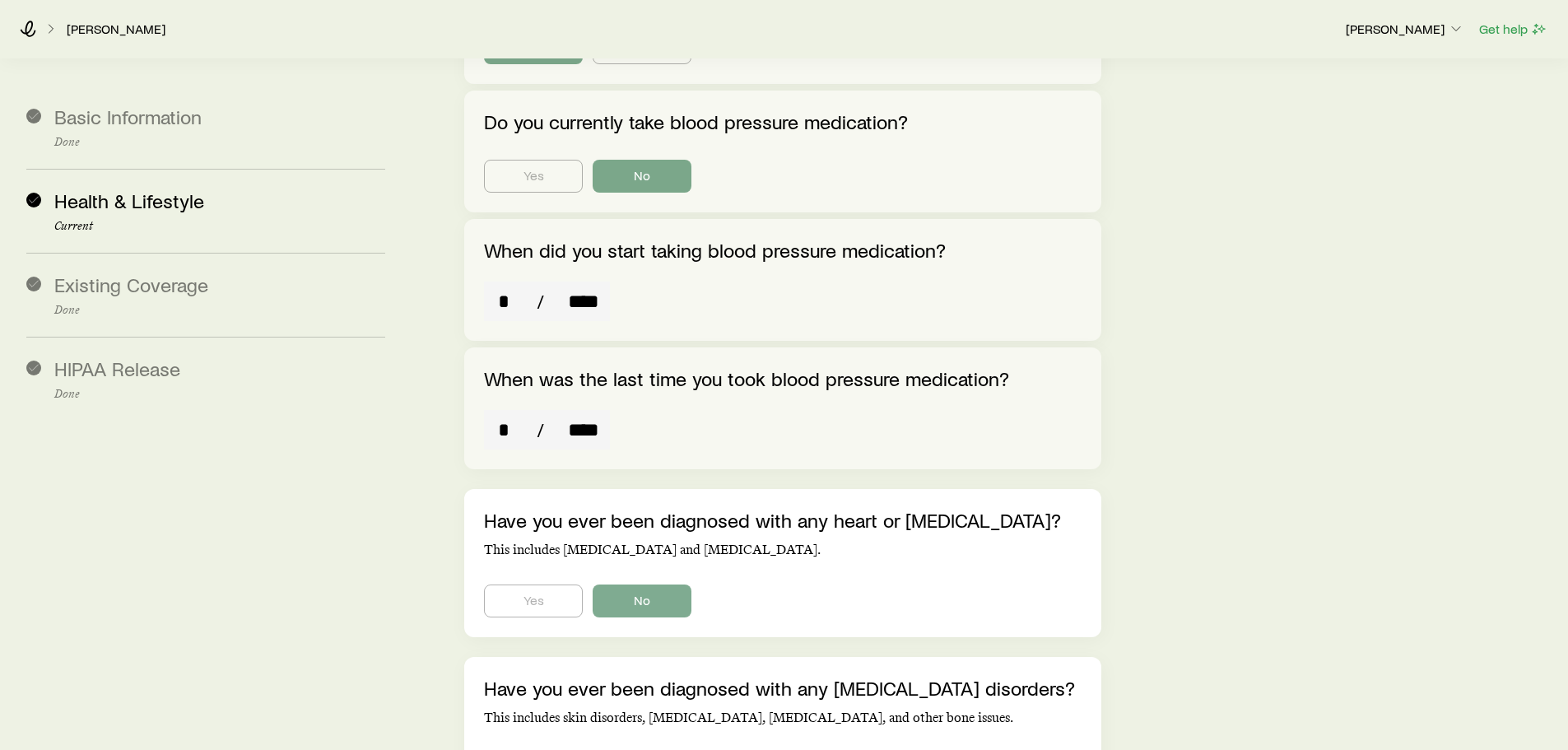
scroll to position [2717, 0]
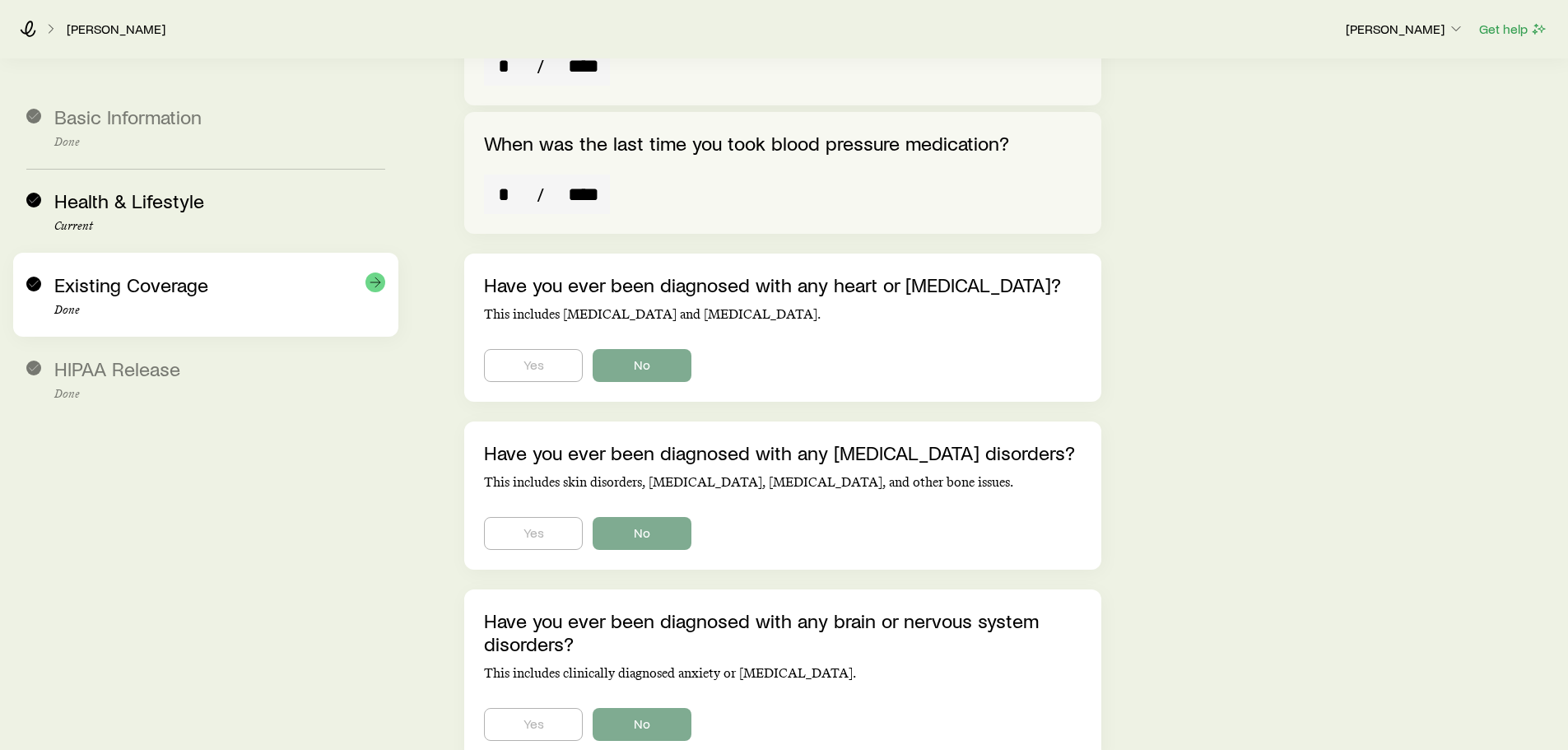
click at [145, 300] on div "Existing Coverage Done" at bounding box center [220, 295] width 331 height 44
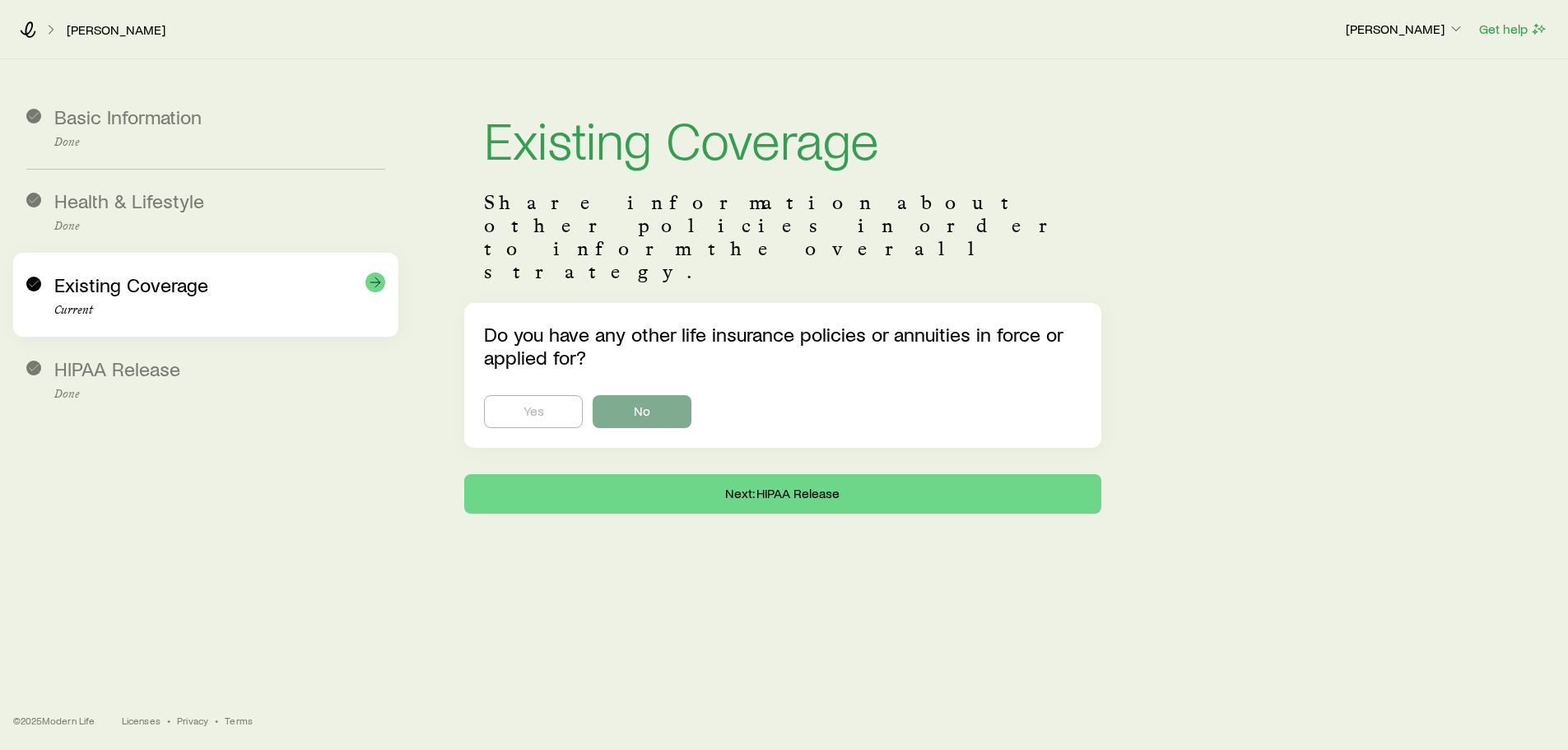
scroll to position [39, 0]
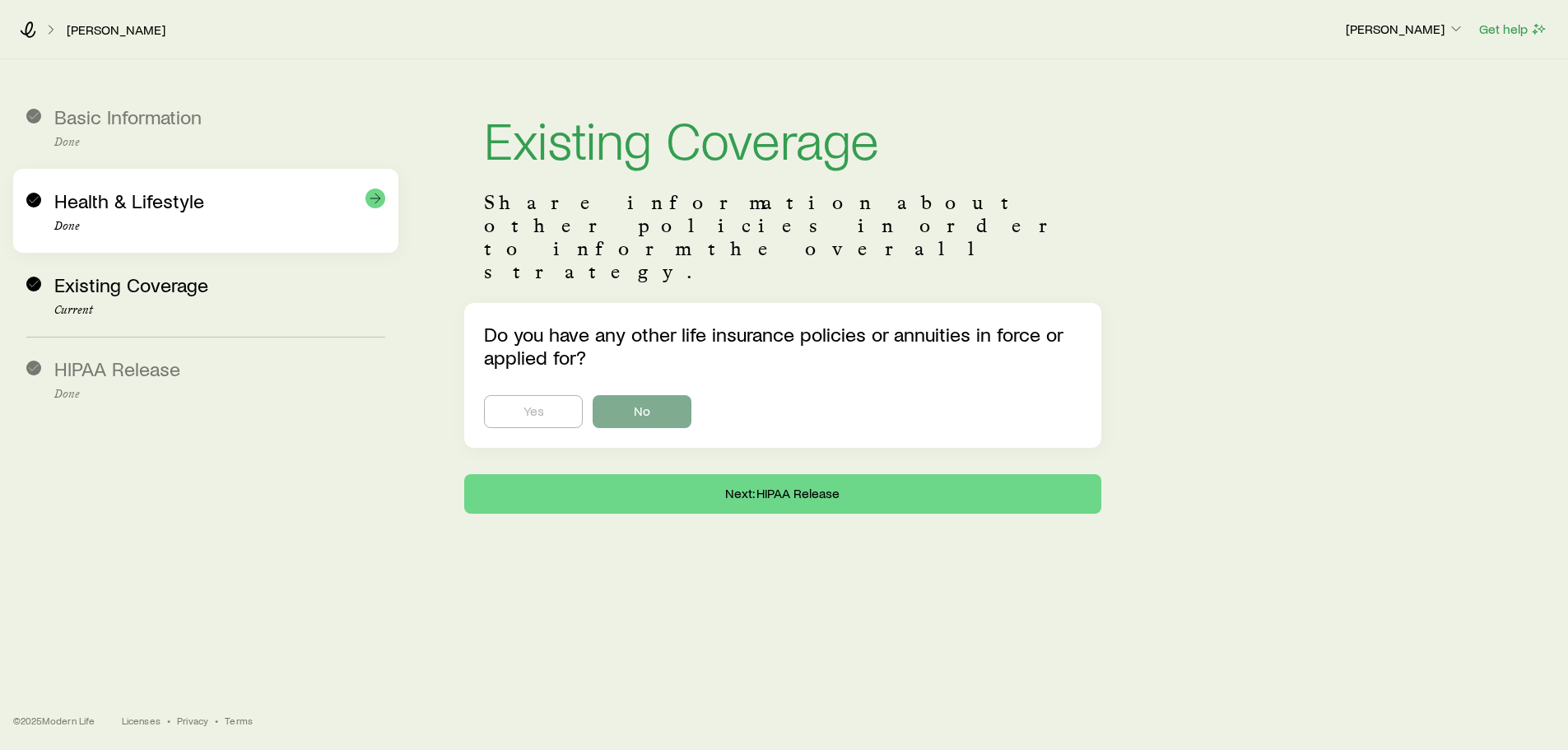
click at [138, 207] on span "Health & Lifestyle" at bounding box center [129, 200] width 150 height 24
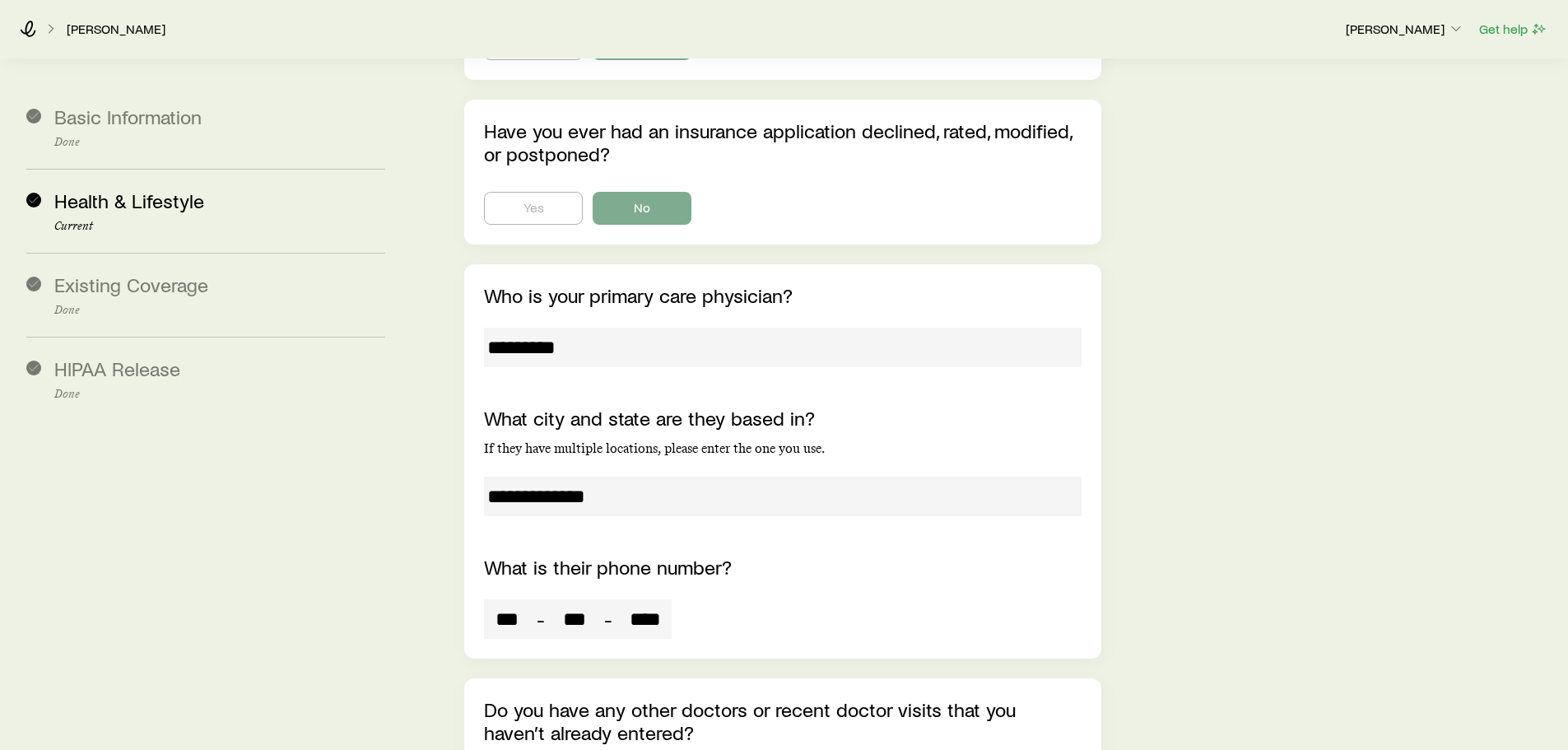
scroll to position [5089, 0]
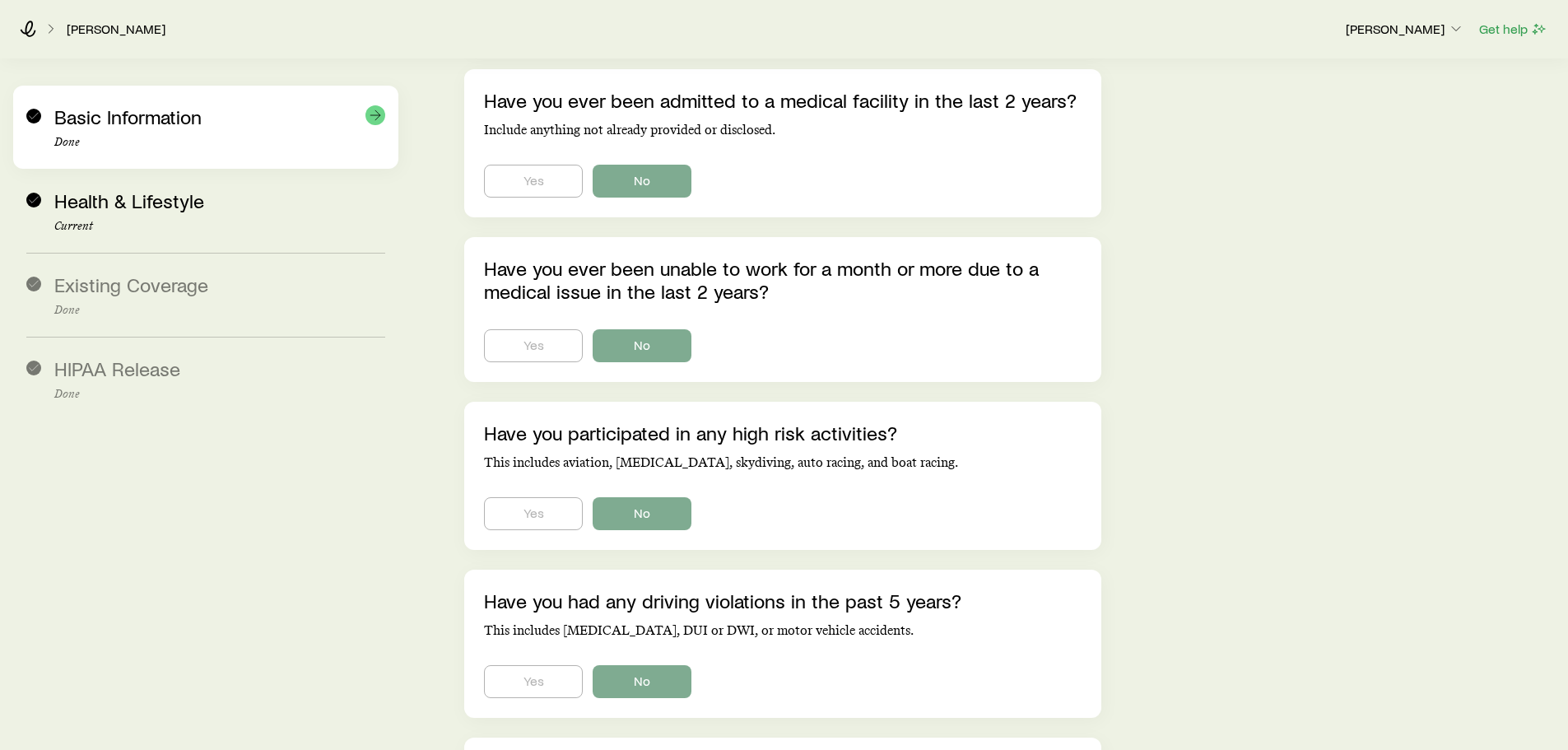
click at [121, 117] on span "Basic Information" at bounding box center [128, 117] width 147 height 24
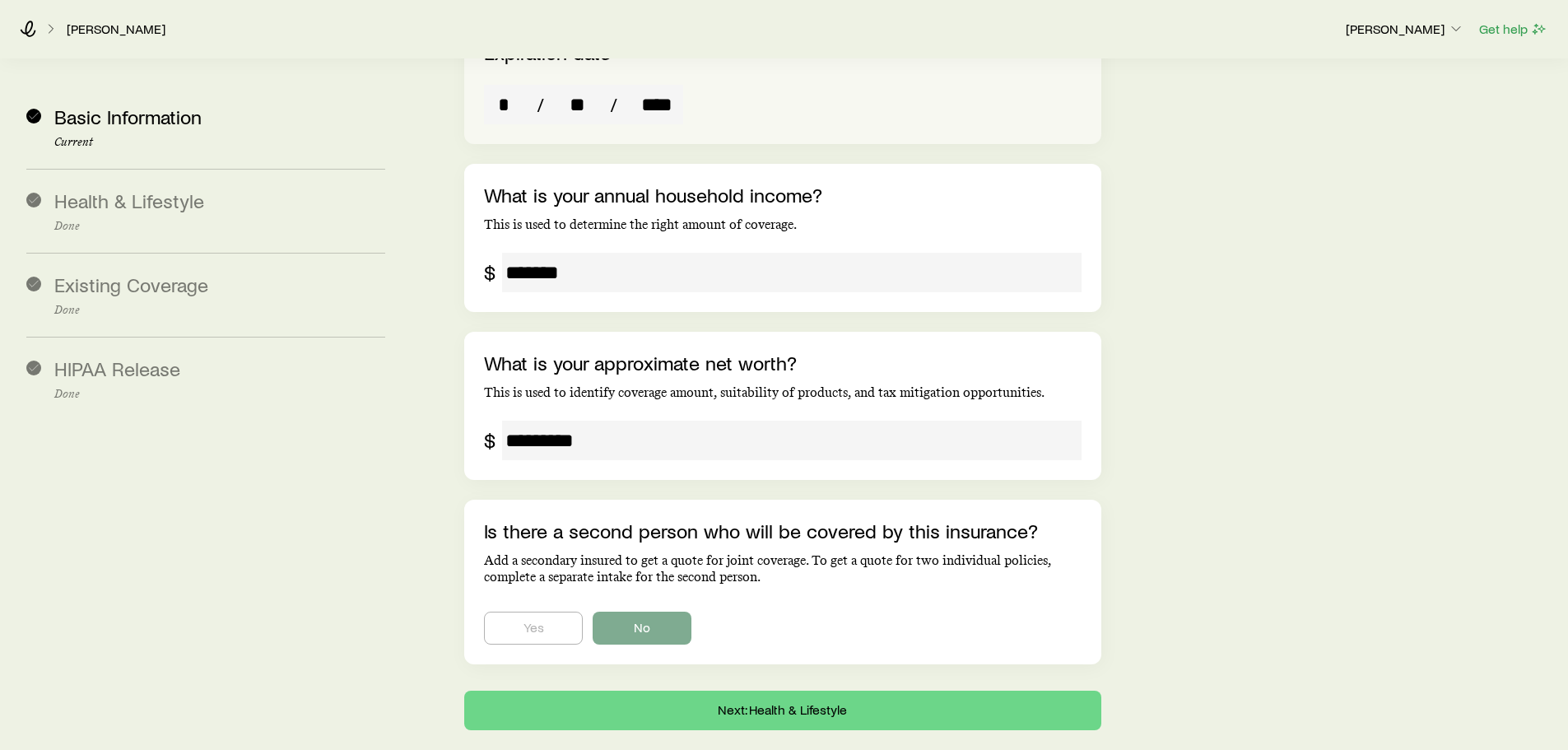
scroll to position [3292, 0]
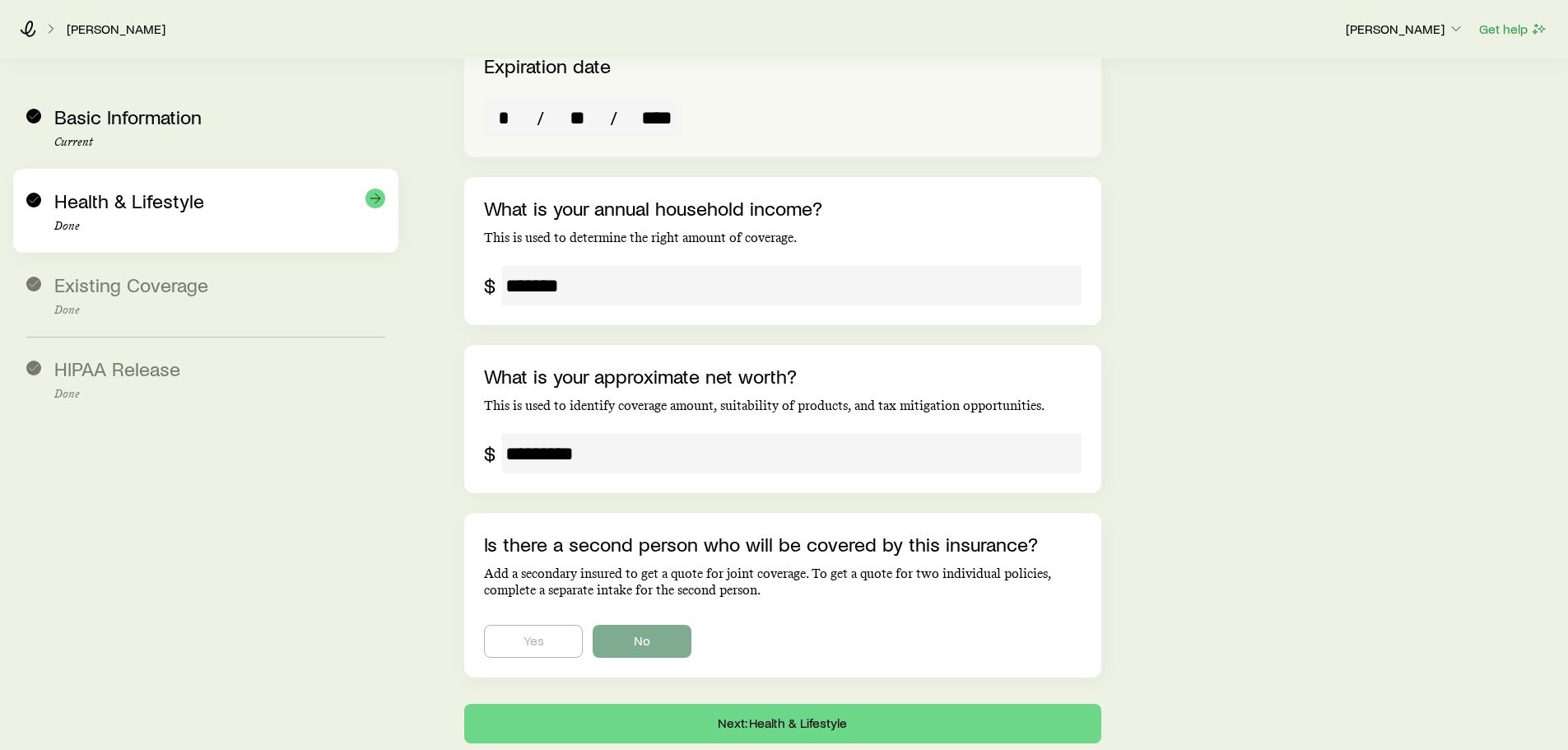
click at [100, 207] on span "Health & Lifestyle" at bounding box center [129, 200] width 150 height 24
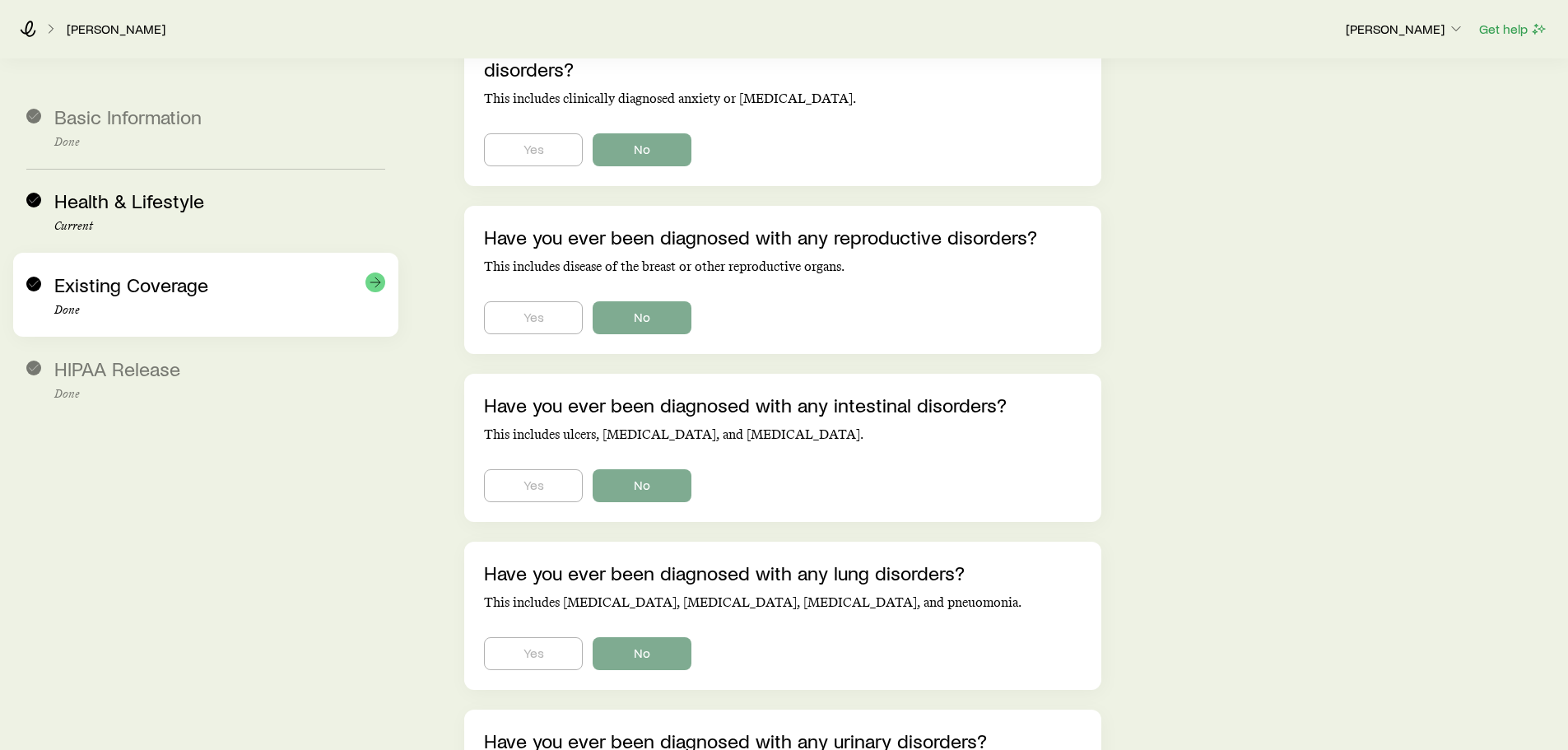
click at [156, 290] on span "Existing Coverage" at bounding box center [131, 284] width 154 height 24
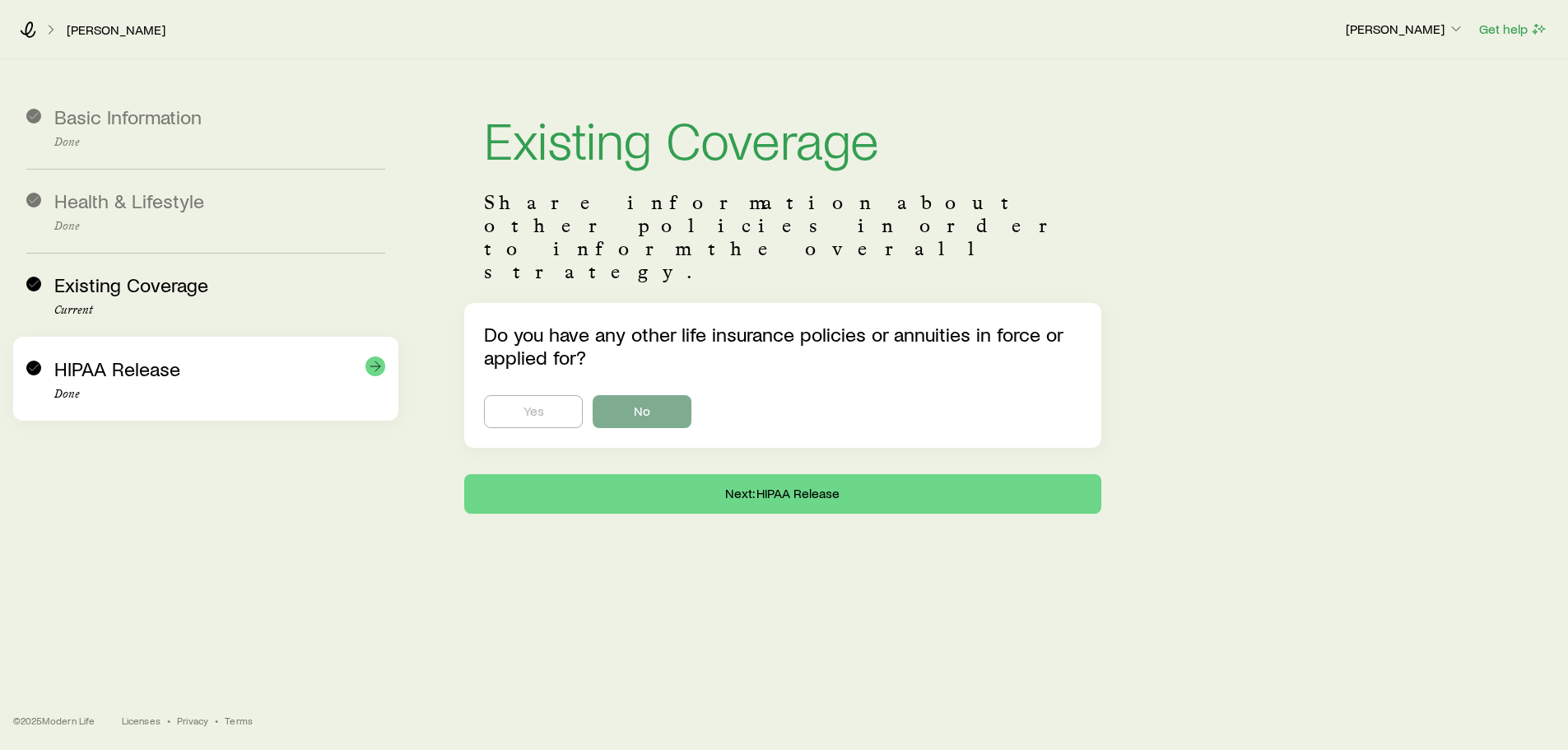
click at [79, 371] on span "HIPAA Release" at bounding box center [117, 369] width 126 height 24
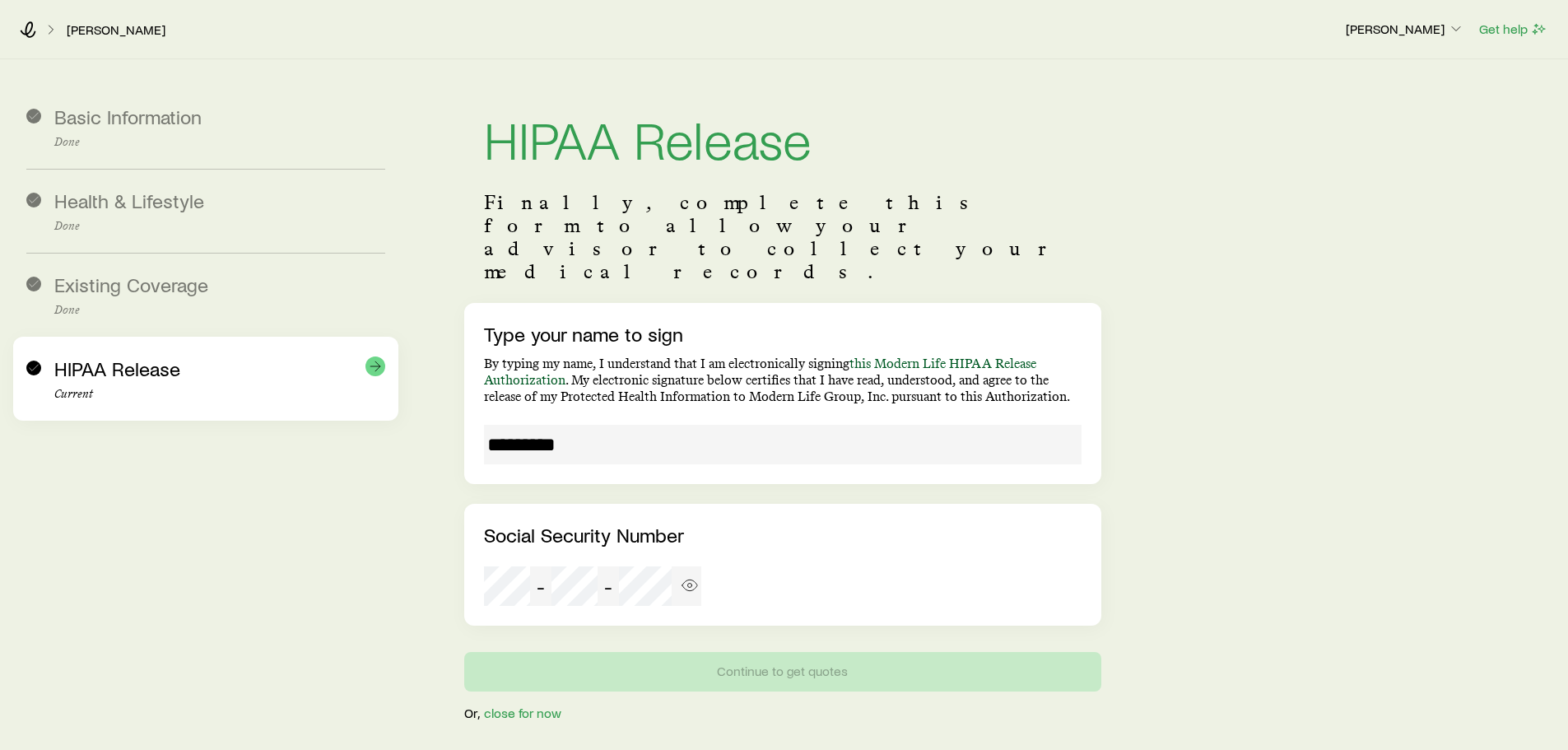
scroll to position [76, 0]
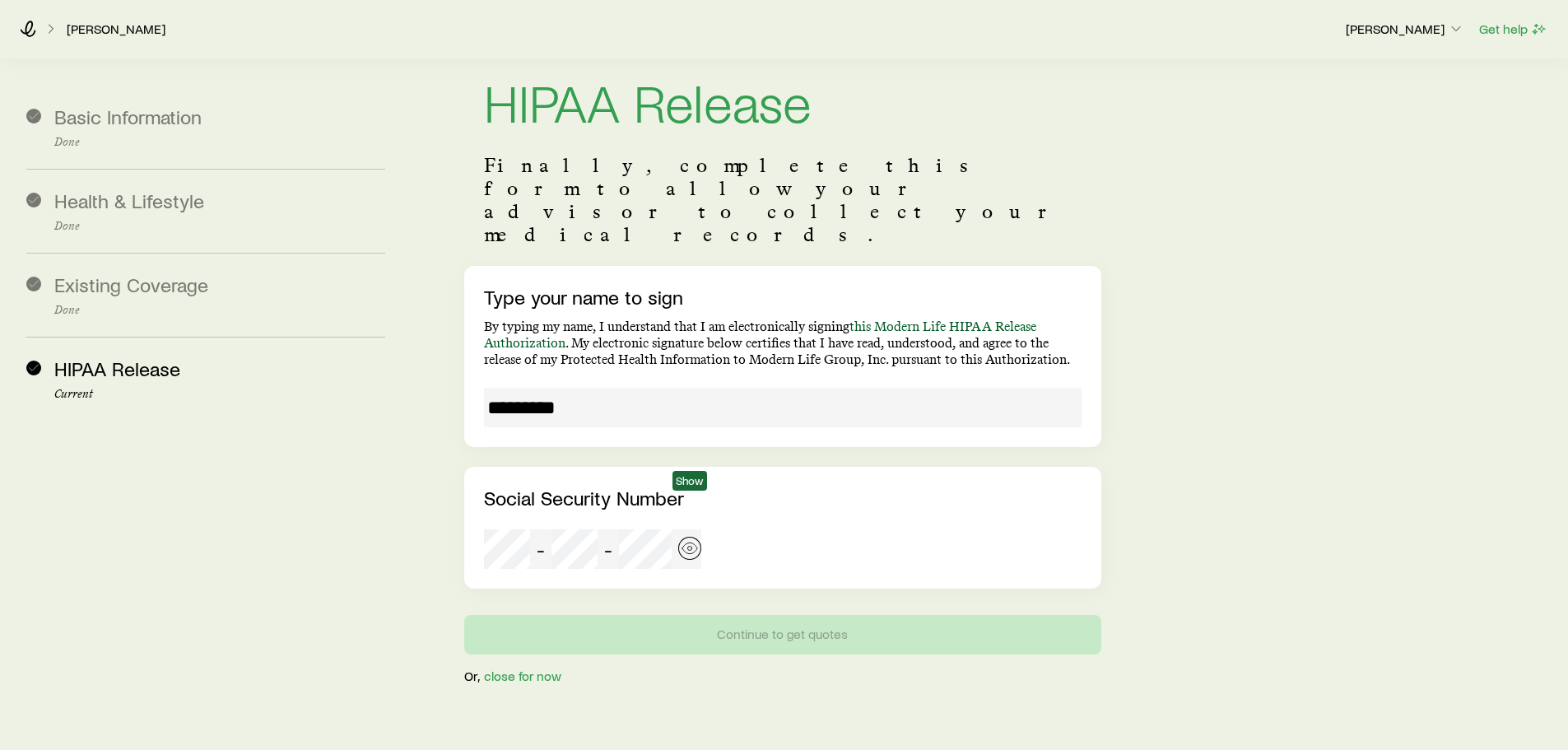
click at [688, 540] on icon "button" at bounding box center [690, 548] width 16 height 16
click at [691, 541] on line "button" at bounding box center [690, 548] width 15 height 15
click at [690, 540] on icon "button" at bounding box center [690, 548] width 16 height 16
click at [688, 540] on icon "button" at bounding box center [690, 548] width 16 height 16
